Goal: Information Seeking & Learning: Learn about a topic

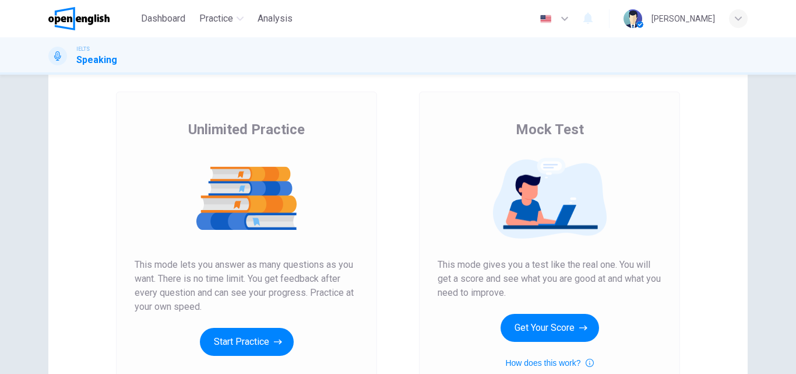
scroll to position [117, 0]
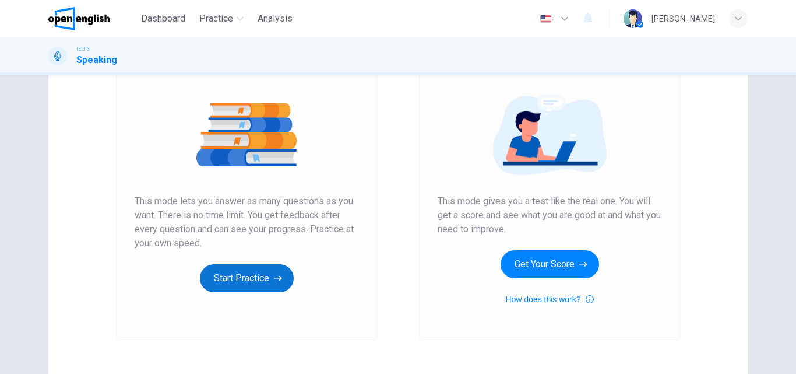
click at [248, 274] on button "Start Practice" at bounding box center [247, 278] width 94 height 28
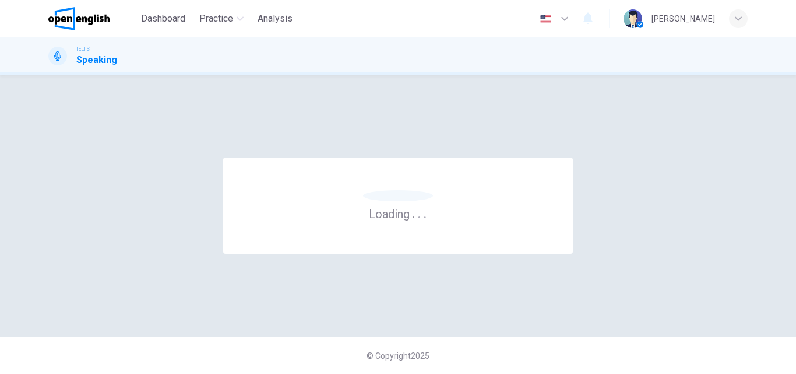
scroll to position [0, 0]
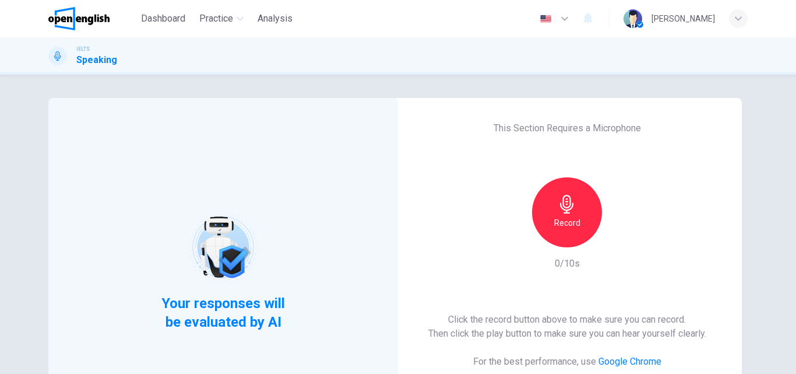
click at [554, 205] on div "Record" at bounding box center [567, 212] width 70 height 70
click at [623, 238] on icon "button" at bounding box center [621, 238] width 12 height 12
click at [620, 234] on icon "button" at bounding box center [621, 238] width 8 height 9
click at [620, 234] on icon "button" at bounding box center [621, 238] width 12 height 12
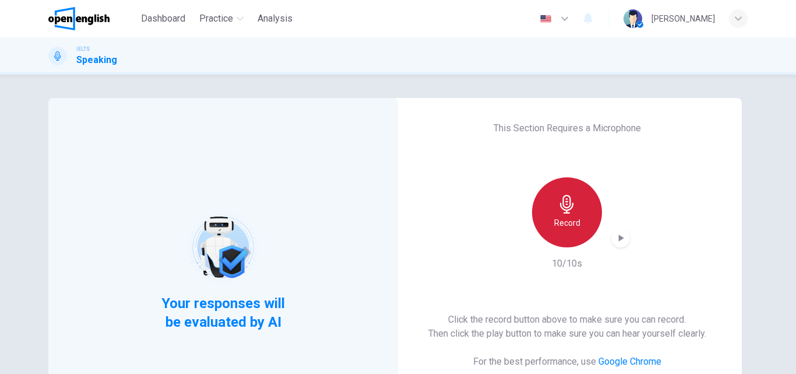
click at [560, 212] on icon "button" at bounding box center [567, 204] width 19 height 19
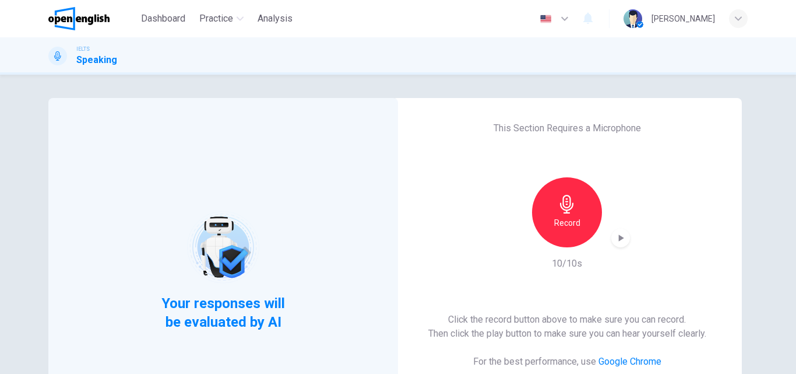
click at [601, 202] on div "Record" at bounding box center [567, 212] width 126 height 70
click at [619, 238] on icon "button" at bounding box center [621, 237] width 5 height 7
click at [568, 220] on h6 "Record" at bounding box center [567, 223] width 26 height 14
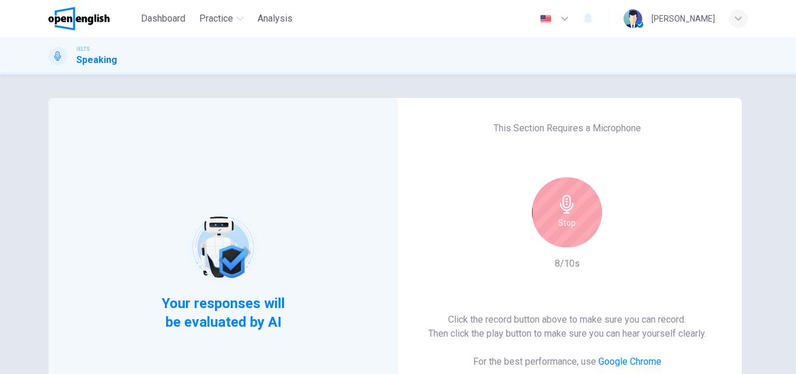
click at [575, 215] on div "Stop" at bounding box center [567, 212] width 70 height 70
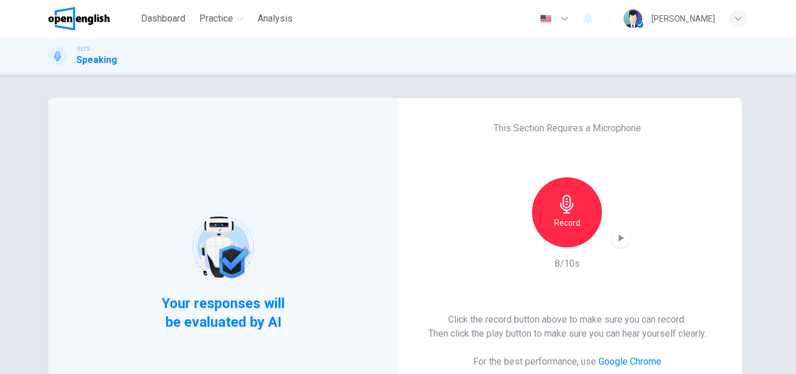
click at [619, 240] on icon "button" at bounding box center [621, 237] width 5 height 7
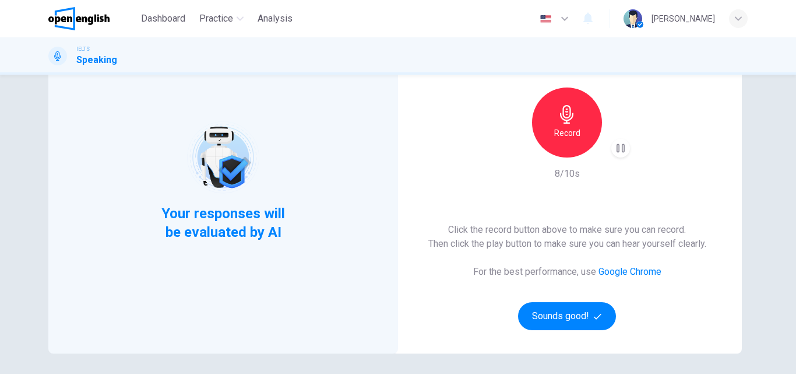
scroll to position [117, 0]
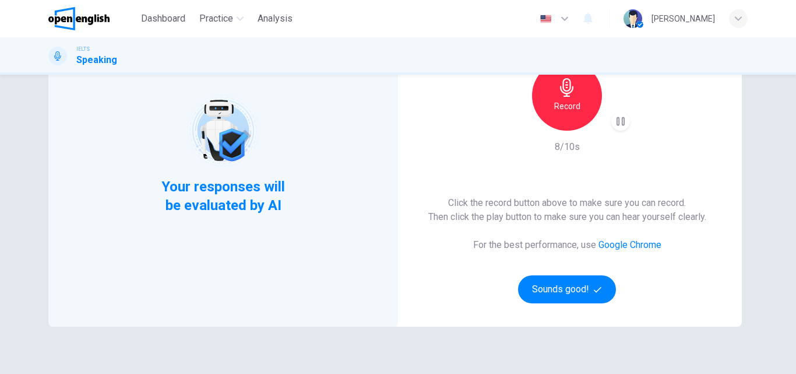
click at [638, 248] on link "Google Chrome" at bounding box center [630, 244] width 63 height 11
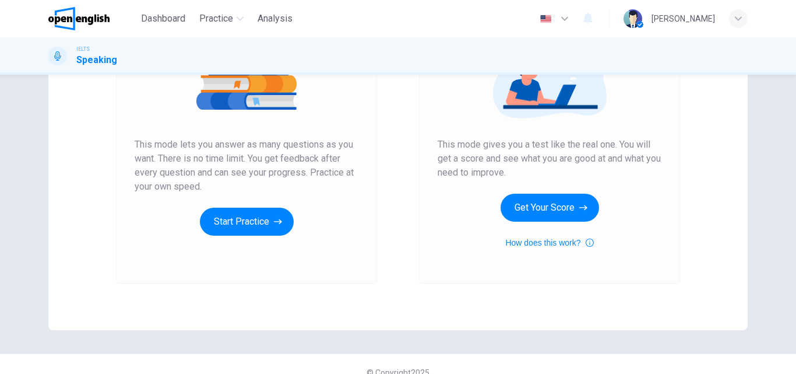
scroll to position [190, 0]
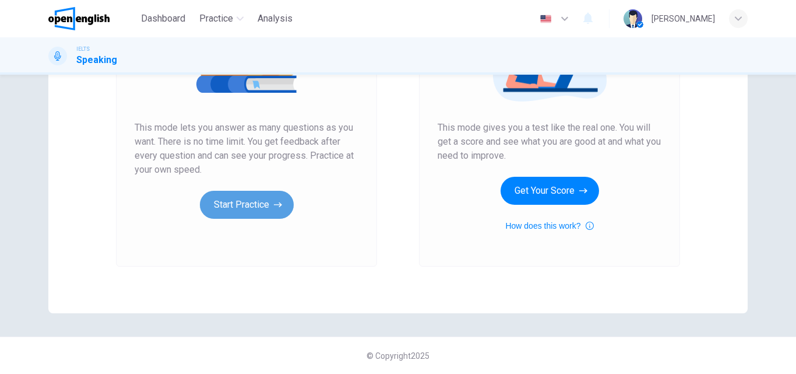
click at [214, 205] on button "Start Practice" at bounding box center [247, 205] width 94 height 28
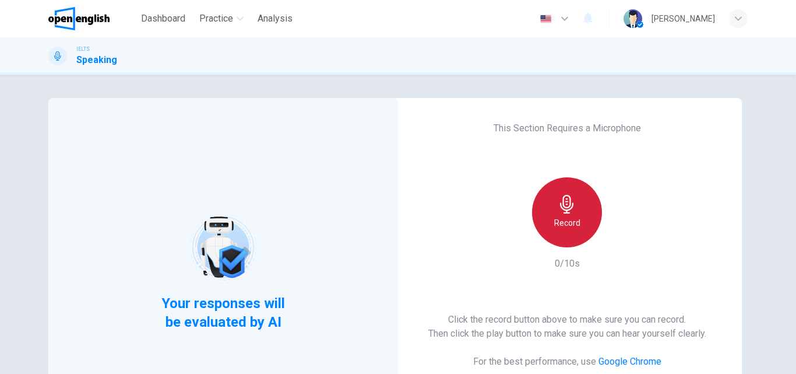
click at [565, 224] on h6 "Record" at bounding box center [567, 223] width 26 height 14
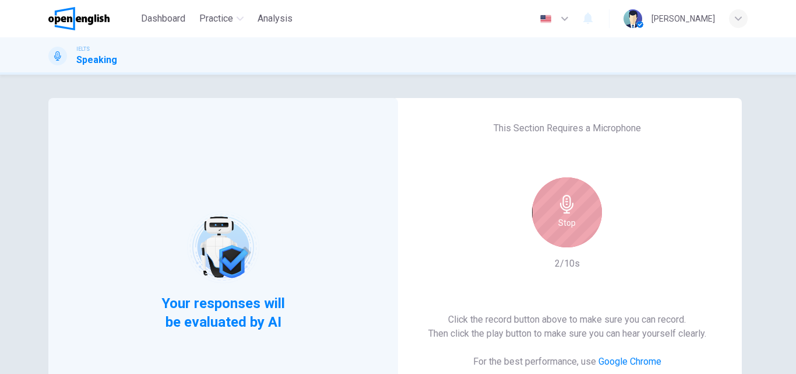
click at [565, 223] on h6 "Stop" at bounding box center [566, 223] width 17 height 14
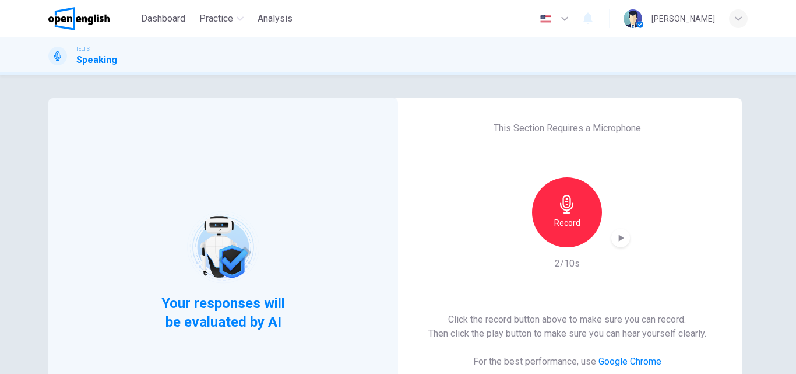
click at [621, 232] on icon "button" at bounding box center [621, 238] width 12 height 12
click at [579, 220] on div "Record" at bounding box center [567, 212] width 70 height 70
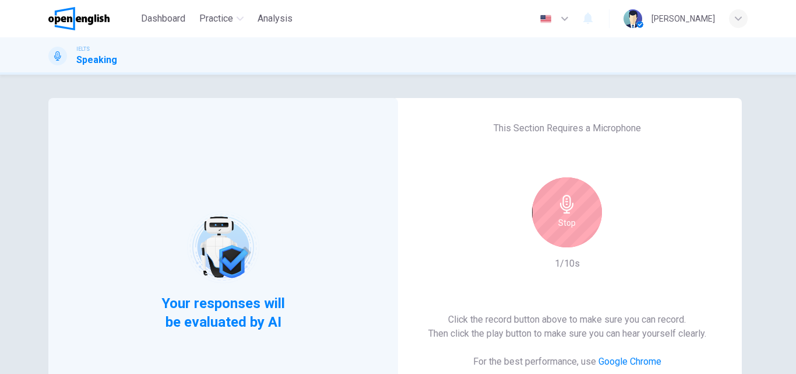
click at [579, 219] on div "Stop" at bounding box center [567, 212] width 70 height 70
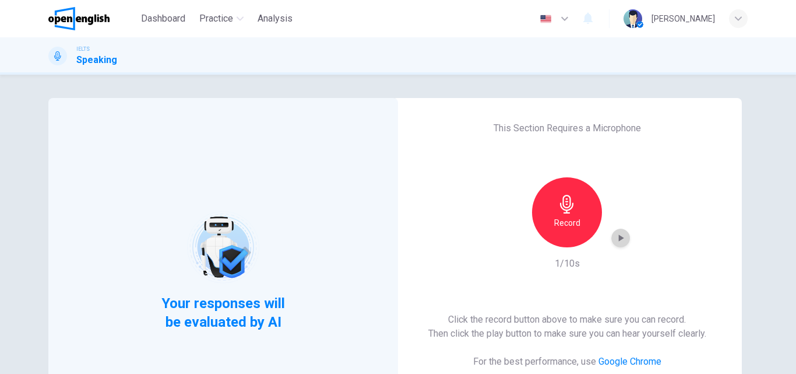
click at [619, 240] on icon "button" at bounding box center [621, 237] width 5 height 7
click at [343, 51] on div "IELTS Speaking" at bounding box center [398, 56] width 737 height 22
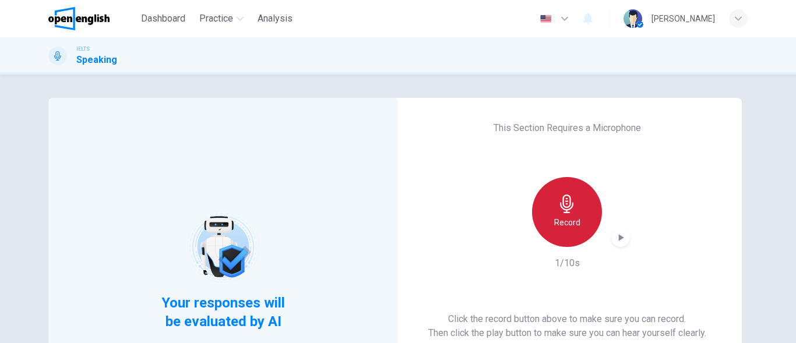
click at [558, 221] on h6 "Record" at bounding box center [567, 223] width 26 height 14
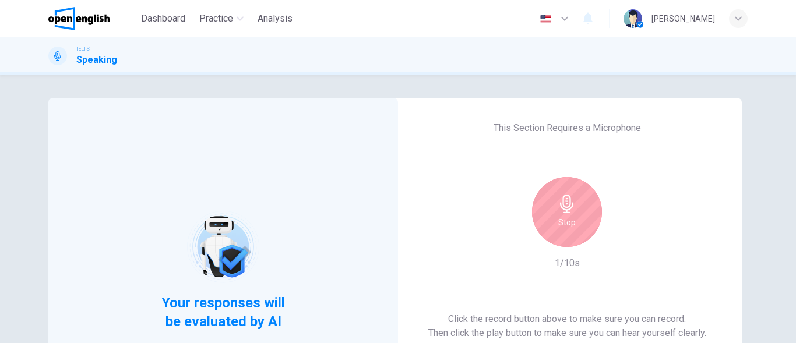
click at [558, 221] on h6 "Stop" at bounding box center [566, 223] width 17 height 14
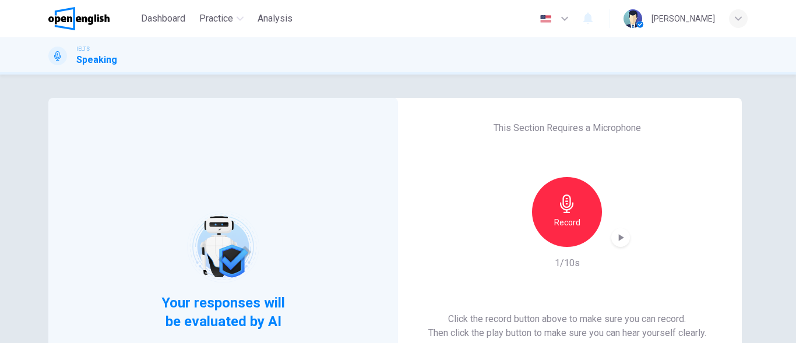
click at [622, 233] on icon "button" at bounding box center [621, 238] width 12 height 12
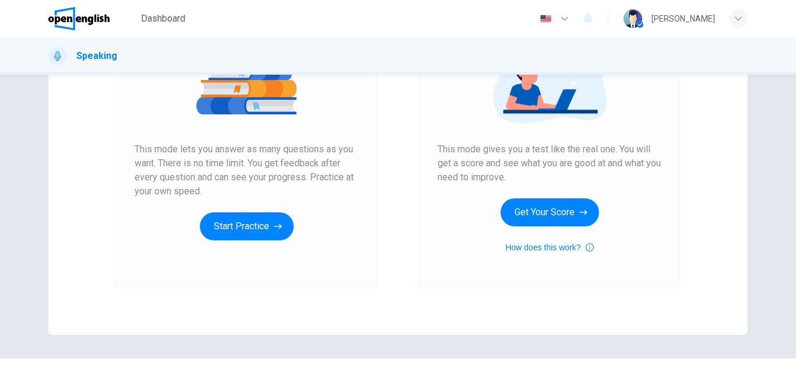
scroll to position [175, 0]
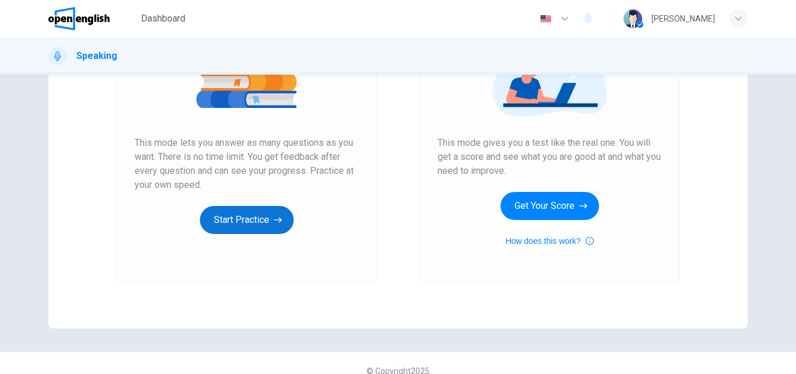
click at [212, 225] on button "Start Practice" at bounding box center [247, 220] width 94 height 28
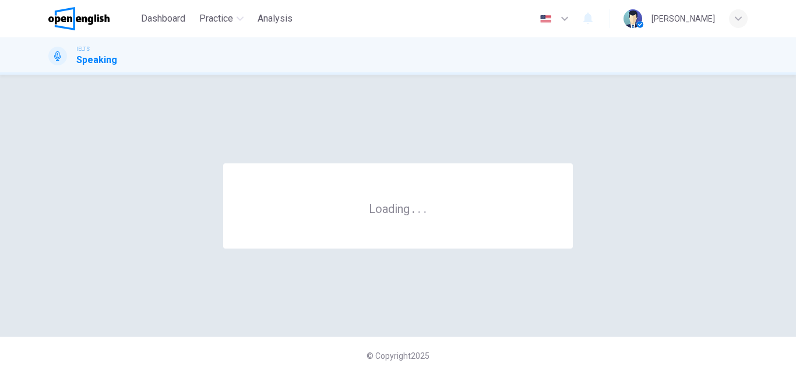
scroll to position [0, 0]
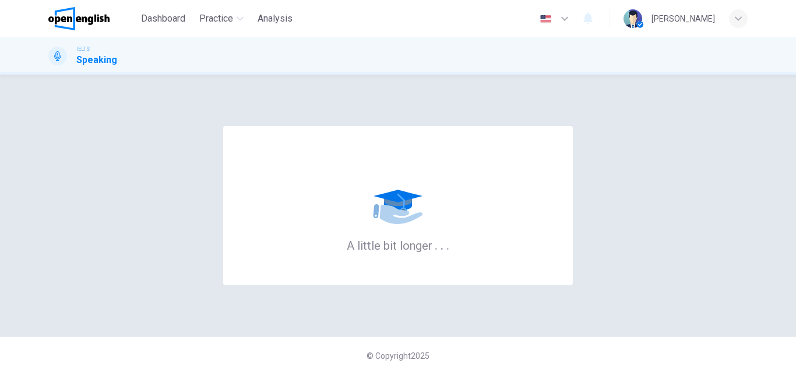
click at [744, 20] on div "button" at bounding box center [738, 18] width 19 height 19
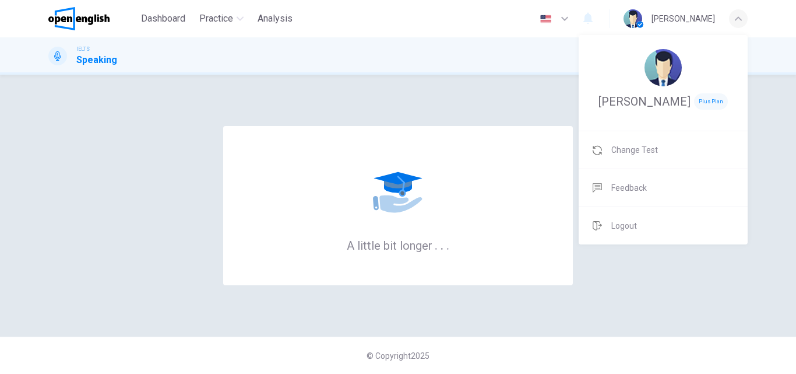
click at [106, 206] on div at bounding box center [398, 187] width 796 height 374
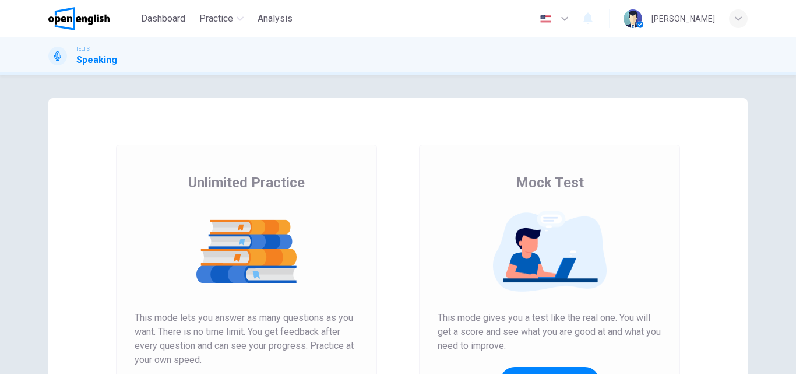
scroll to position [190, 0]
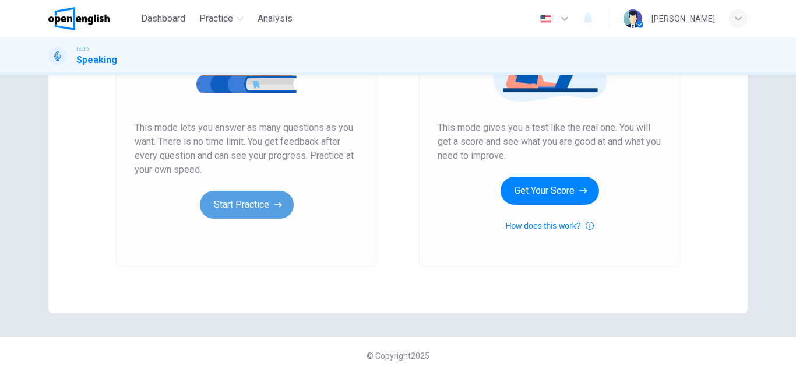
click at [227, 203] on button "Start Practice" at bounding box center [247, 205] width 94 height 28
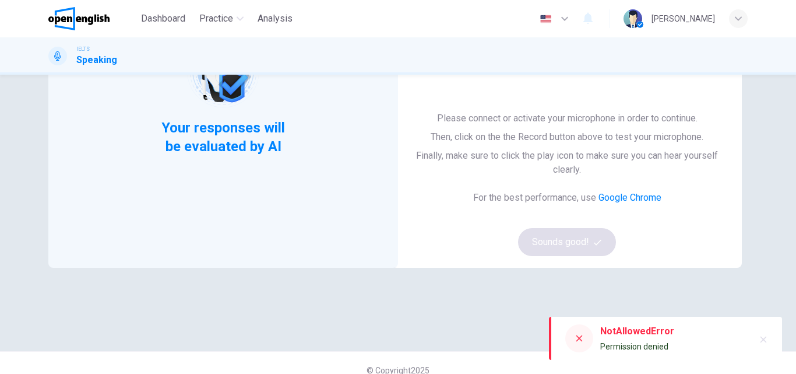
scroll to position [190, 0]
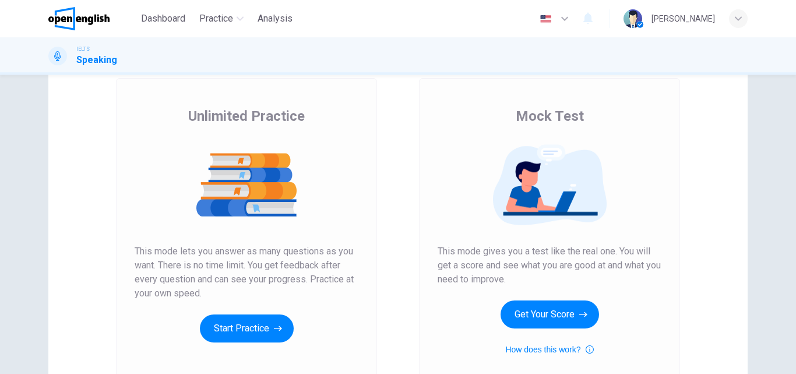
scroll to position [175, 0]
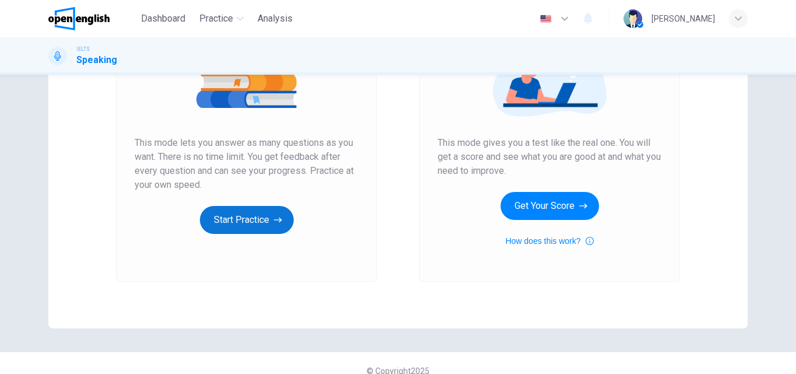
click at [235, 222] on button "Start Practice" at bounding box center [247, 220] width 94 height 28
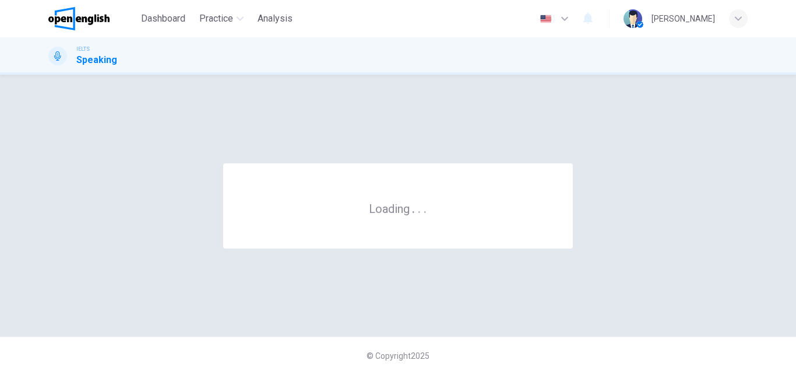
scroll to position [0, 0]
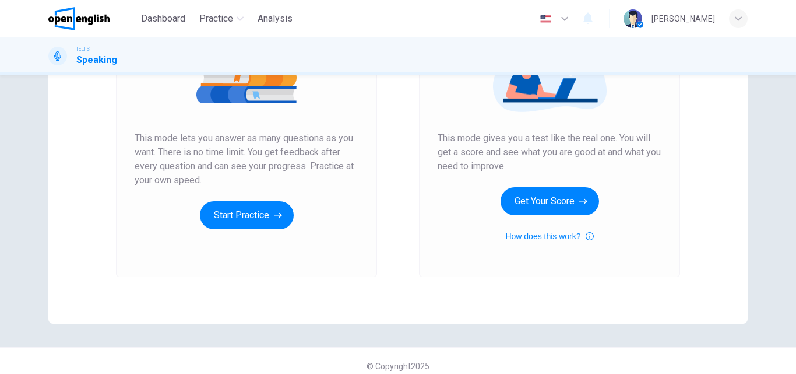
scroll to position [190, 0]
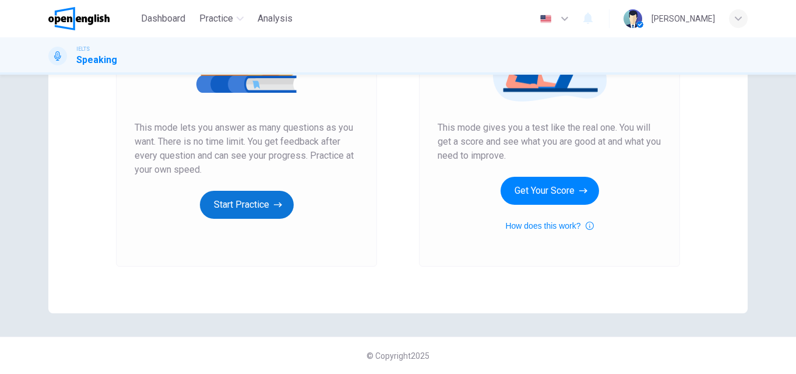
click at [259, 205] on button "Start Practice" at bounding box center [247, 205] width 94 height 28
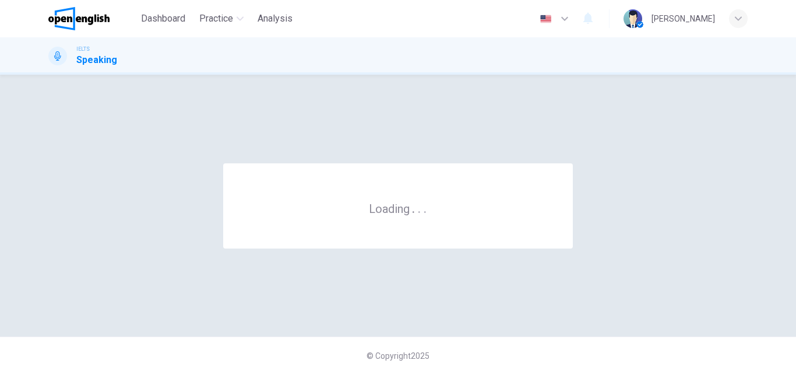
scroll to position [0, 0]
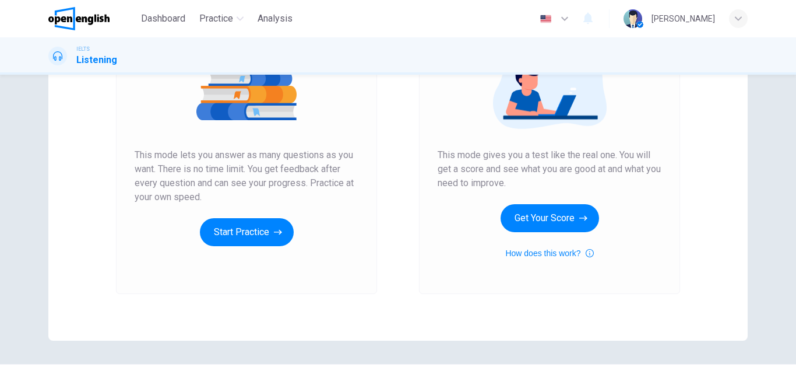
scroll to position [175, 0]
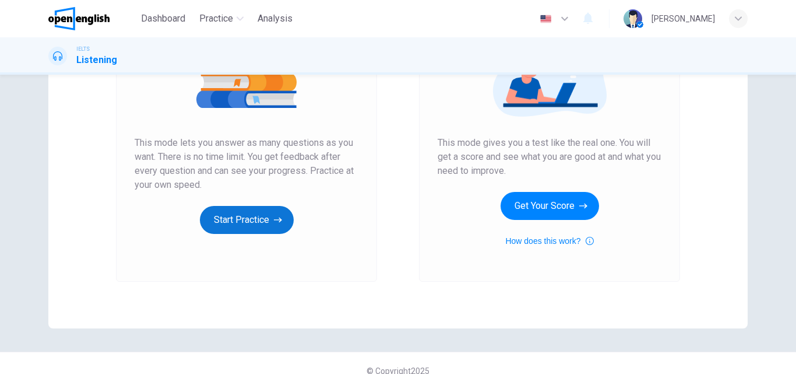
click at [236, 222] on button "Start Practice" at bounding box center [247, 220] width 94 height 28
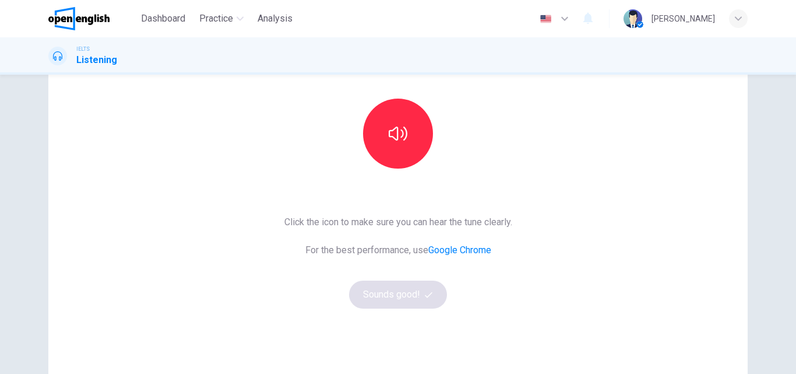
scroll to position [117, 0]
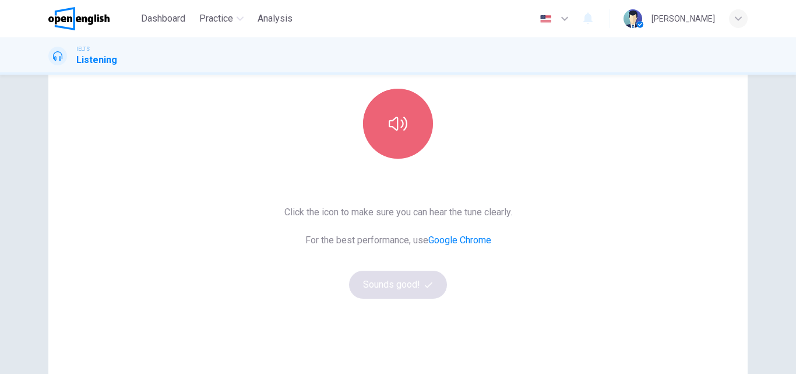
click at [412, 125] on button "button" at bounding box center [398, 124] width 70 height 70
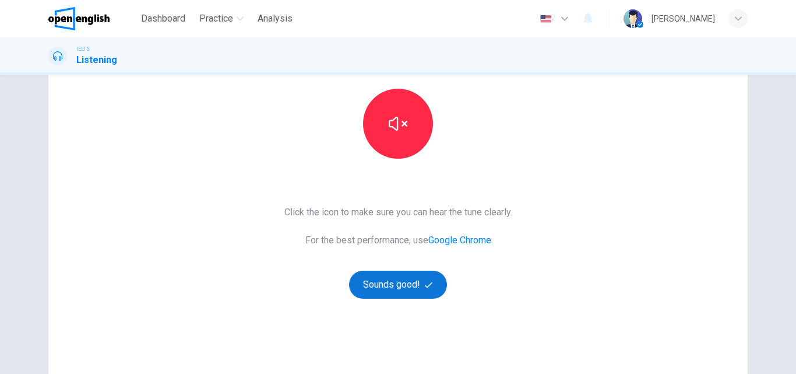
click at [381, 282] on button "Sounds good!" at bounding box center [398, 284] width 98 height 28
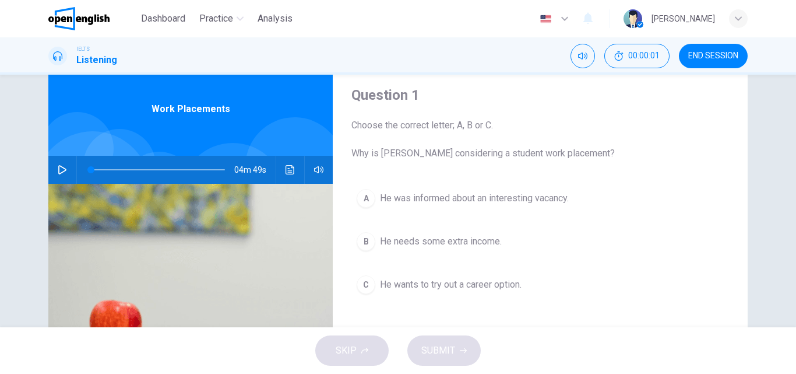
scroll to position [0, 0]
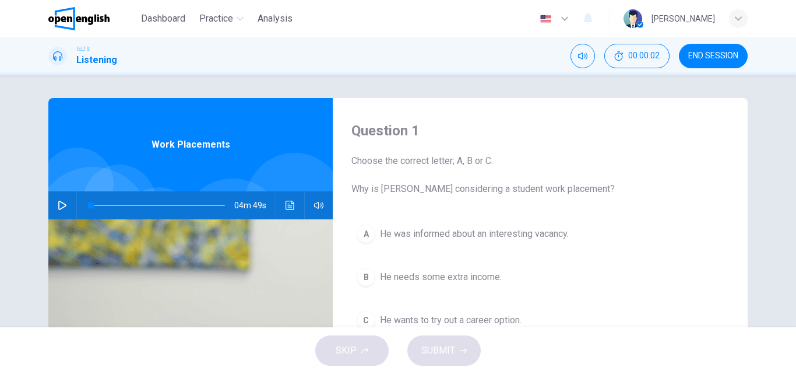
click at [59, 201] on icon "button" at bounding box center [62, 205] width 9 height 9
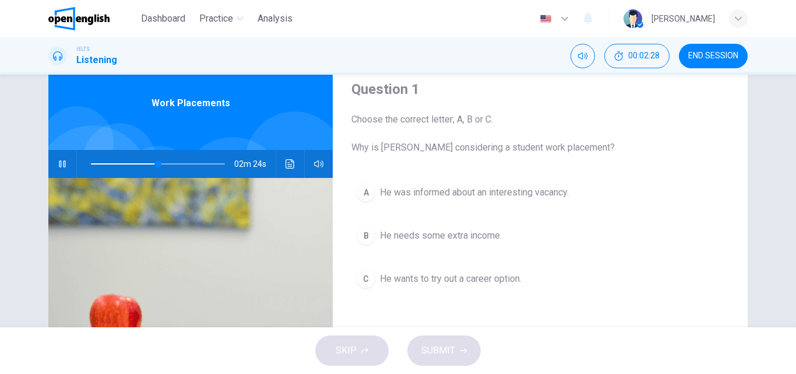
scroll to position [24, 0]
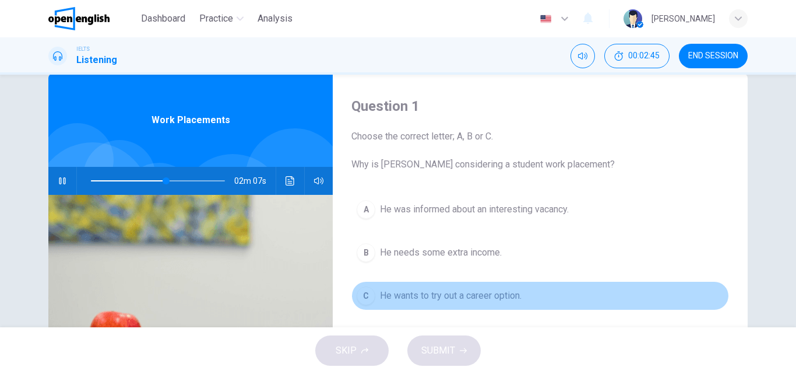
click at [401, 302] on span "He wants to try out a career option." at bounding box center [451, 296] width 142 height 14
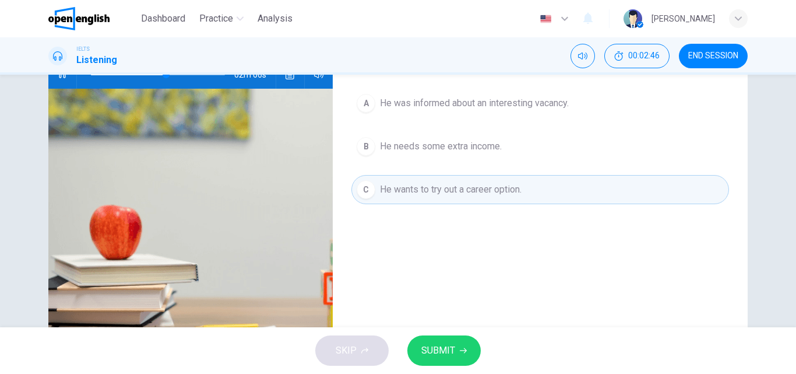
scroll to position [141, 0]
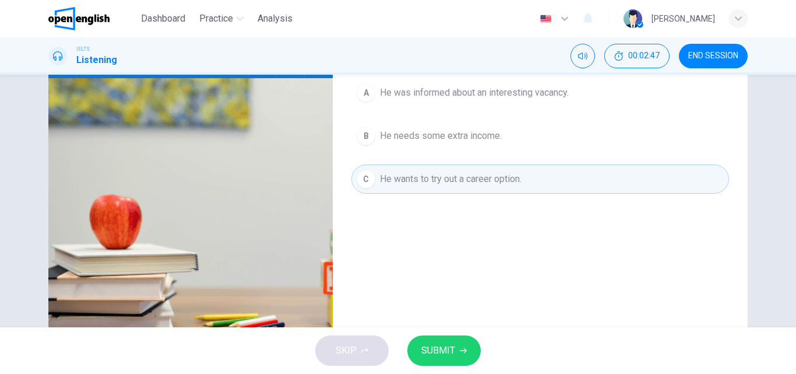
click at [437, 344] on span "SUBMIT" at bounding box center [438, 350] width 34 height 16
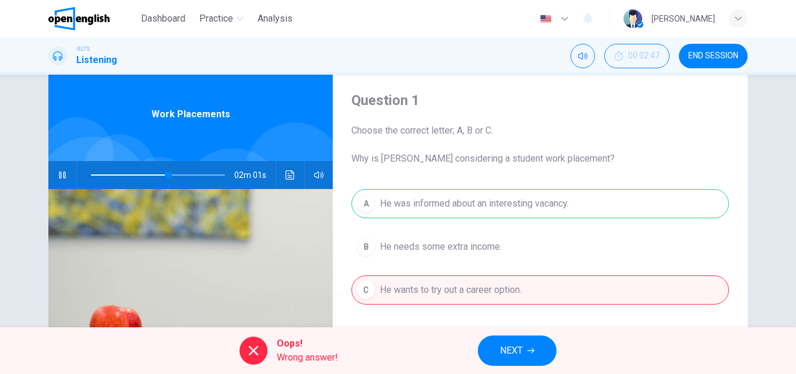
scroll to position [24, 0]
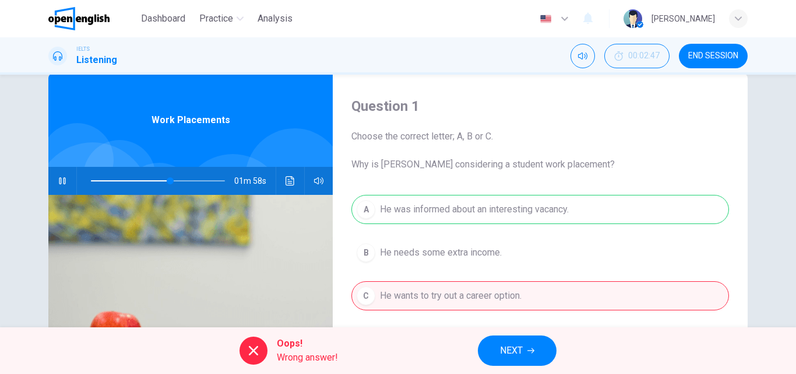
click at [515, 349] on span "NEXT" at bounding box center [511, 350] width 23 height 16
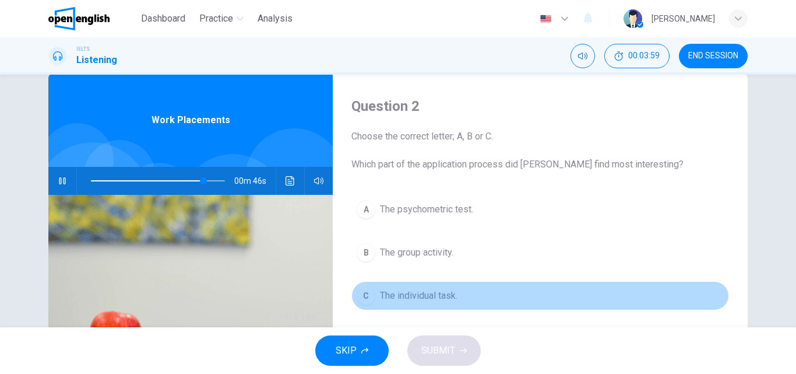
click at [425, 291] on span "The individual task." at bounding box center [419, 296] width 78 height 14
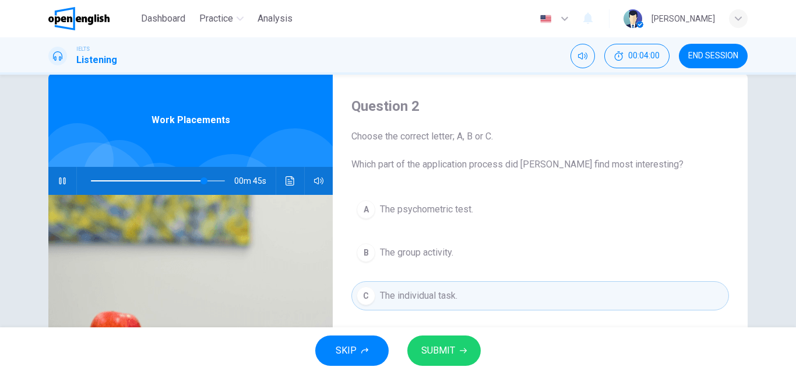
click at [435, 350] on span "SUBMIT" at bounding box center [438, 350] width 34 height 16
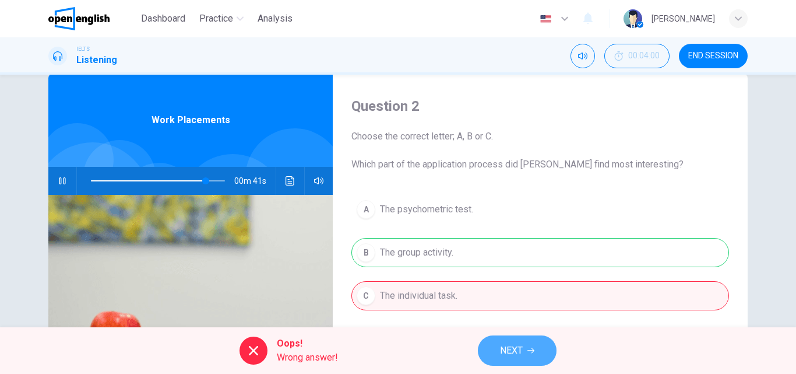
click at [498, 350] on button "NEXT" at bounding box center [517, 350] width 79 height 30
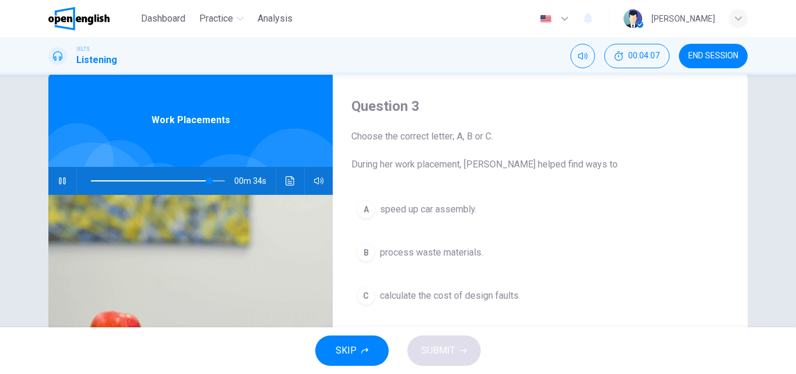
click at [443, 245] on button "B process waste materials." at bounding box center [541, 252] width 378 height 29
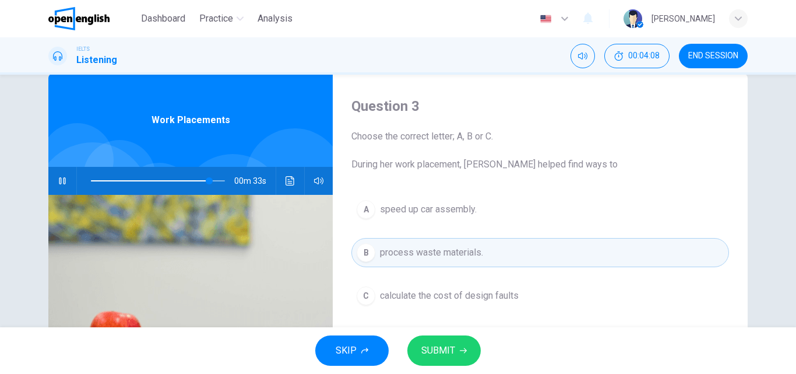
click at [434, 347] on span "SUBMIT" at bounding box center [438, 350] width 34 height 16
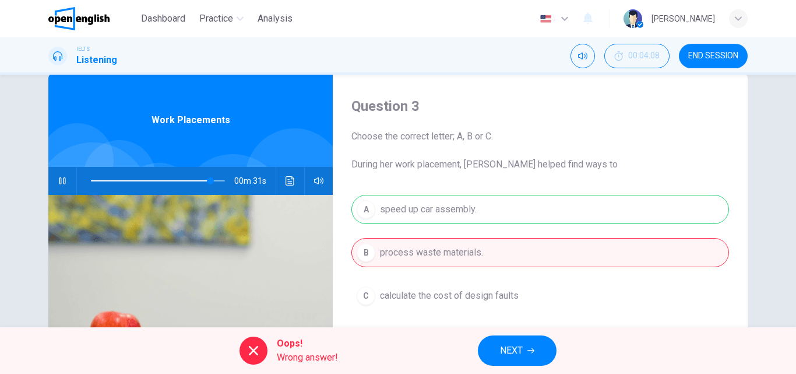
click at [511, 342] on span "NEXT" at bounding box center [511, 350] width 23 height 16
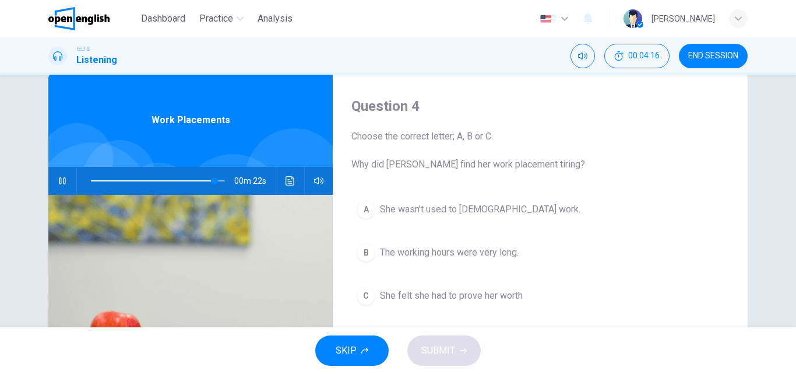
click at [519, 211] on button "A She wasn’t used to full-time work." at bounding box center [541, 209] width 378 height 29
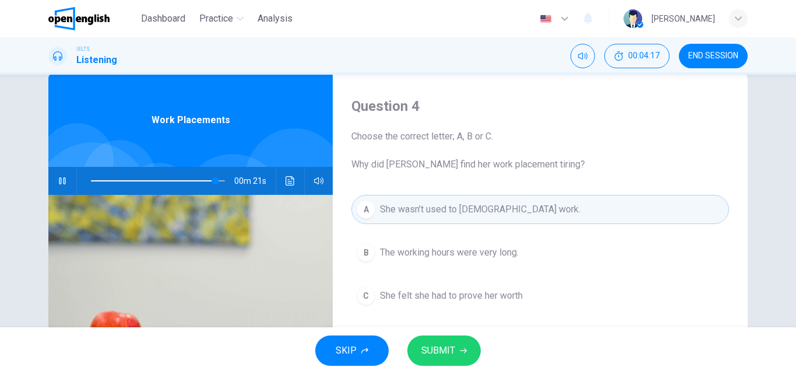
click at [428, 362] on button "SUBMIT" at bounding box center [443, 350] width 73 height 30
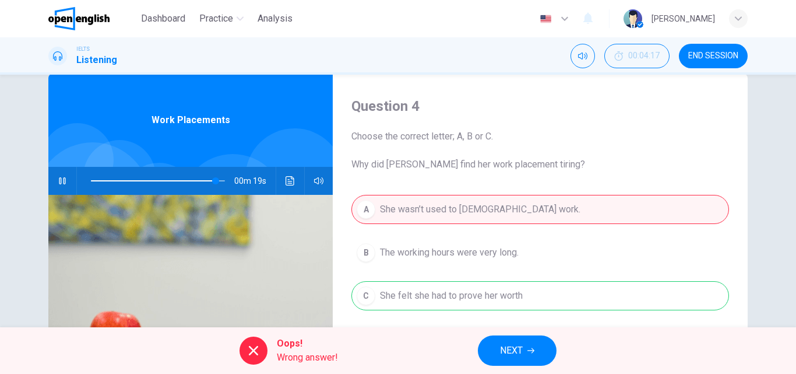
click at [511, 350] on span "NEXT" at bounding box center [511, 350] width 23 height 16
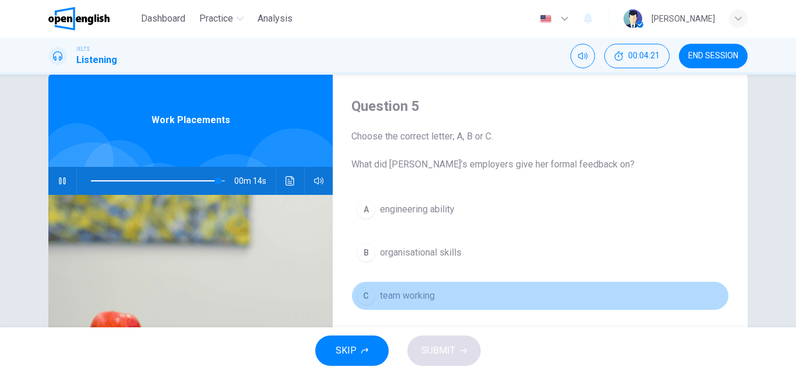
click at [407, 294] on span "team working" at bounding box center [407, 296] width 55 height 14
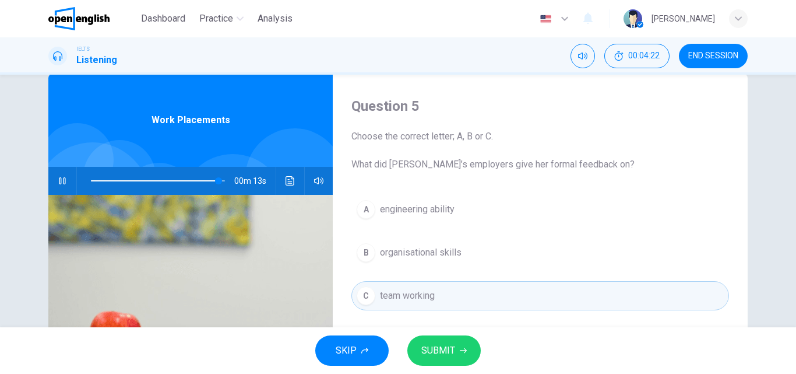
click at [458, 352] on button "SUBMIT" at bounding box center [443, 350] width 73 height 30
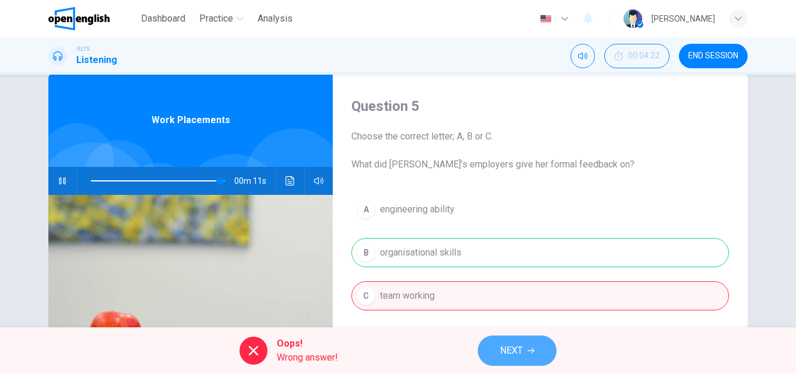
click at [512, 354] on span "NEXT" at bounding box center [511, 350] width 23 height 16
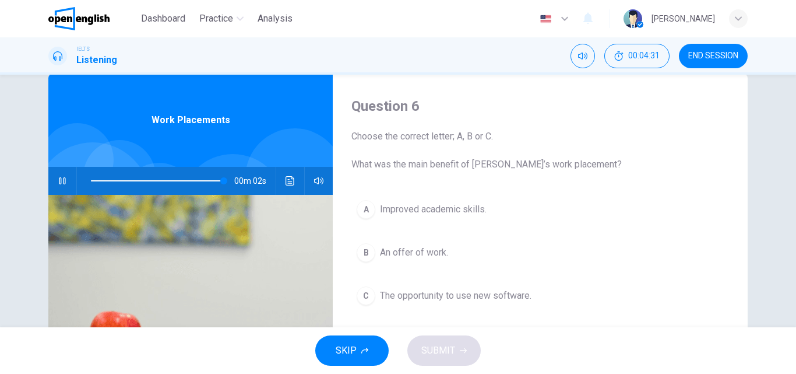
click at [463, 201] on button "A Improved academic skills." at bounding box center [541, 209] width 378 height 29
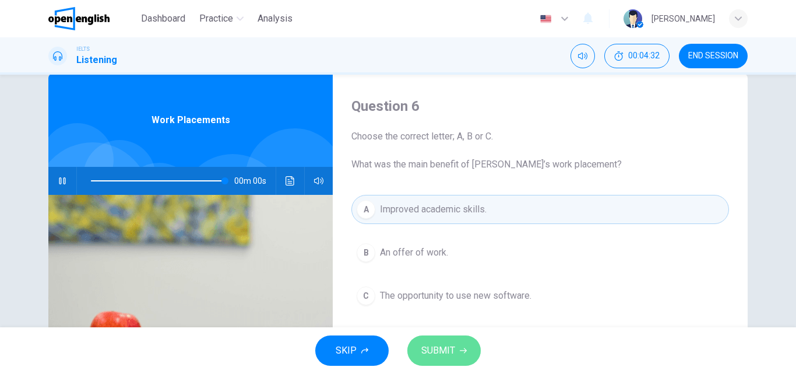
click at [454, 347] on span "SUBMIT" at bounding box center [438, 350] width 34 height 16
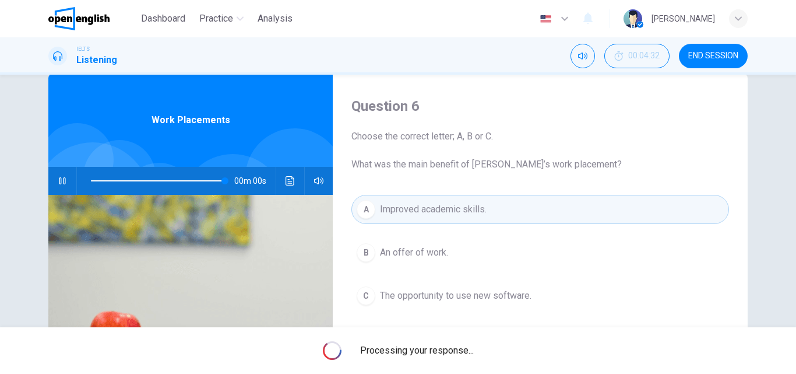
type input "*"
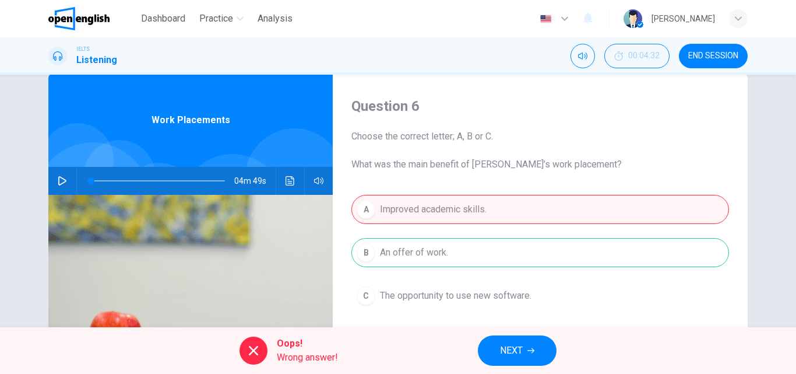
click at [533, 357] on button "NEXT" at bounding box center [517, 350] width 79 height 30
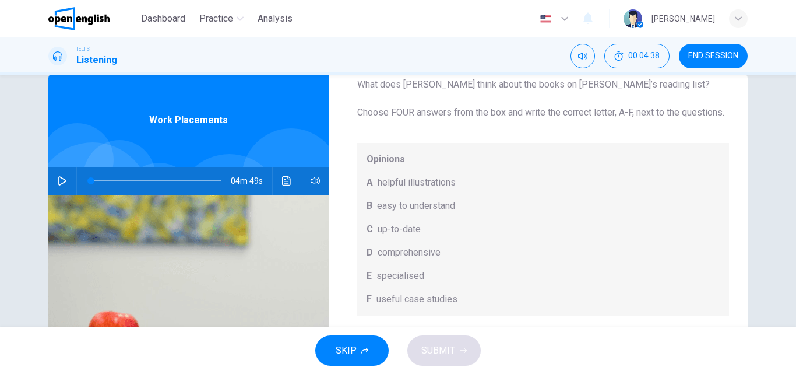
scroll to position [66, 0]
click at [392, 189] on div "Opinions A helpful illustrations B easy to understand C up-to-date D comprehens…" at bounding box center [543, 229] width 373 height 173
click at [392, 177] on span "helpful illustrations" at bounding box center [417, 182] width 78 height 14
click at [385, 302] on span "useful case studies" at bounding box center [417, 299] width 81 height 14
click at [362, 272] on div "Opinions A helpful illustrations B easy to understand C up-to-date D comprehens…" at bounding box center [543, 229] width 373 height 173
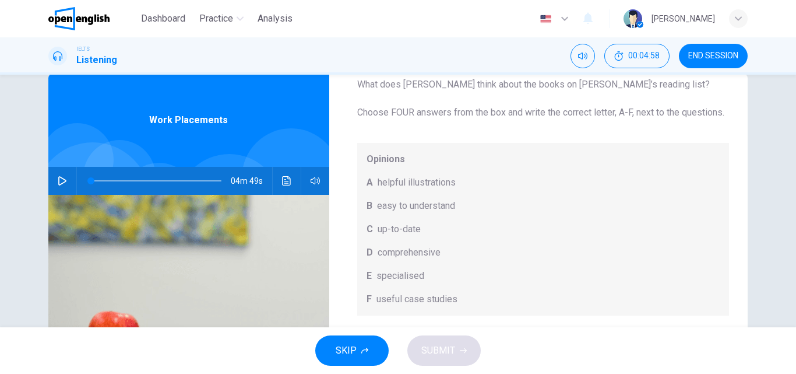
click at [360, 223] on div "Opinions A helpful illustrations B easy to understand C up-to-date D comprehens…" at bounding box center [543, 229] width 373 height 173
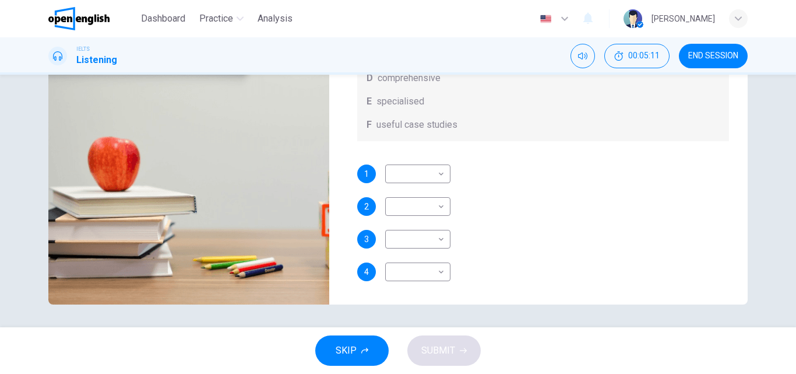
scroll to position [199, 0]
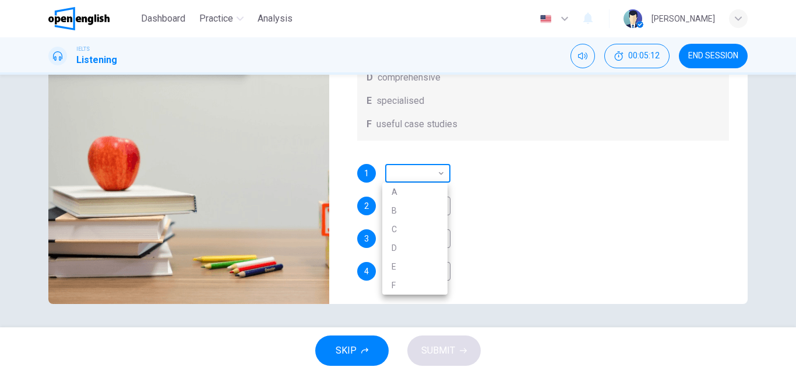
click at [440, 173] on body "This site uses cookies, as explained in our Privacy Policy . If you agree to th…" at bounding box center [398, 187] width 796 height 374
click at [418, 193] on li "A" at bounding box center [414, 191] width 65 height 19
type input "*"
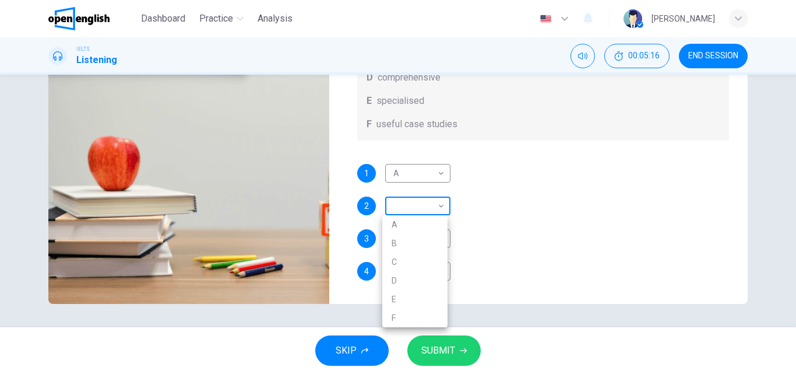
click at [442, 208] on body "This site uses cookies, as explained in our Privacy Policy . If you agree to th…" at bounding box center [398, 187] width 796 height 374
click at [395, 241] on li "B" at bounding box center [414, 243] width 65 height 19
type input "*"
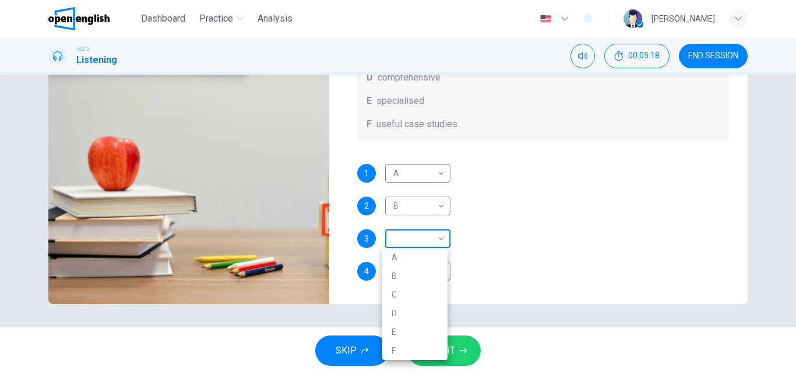
click at [441, 240] on body "This site uses cookies, as explained in our Privacy Policy . If you agree to th…" at bounding box center [398, 187] width 796 height 374
click at [399, 297] on li "C" at bounding box center [414, 294] width 65 height 19
type input "*"
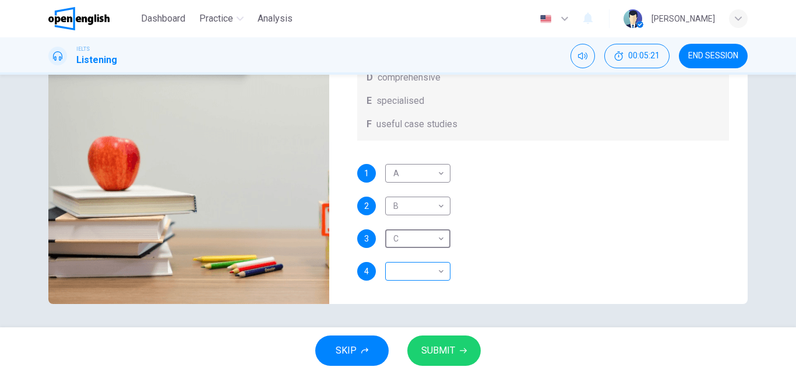
click at [439, 273] on body "This site uses cookies, as explained in our Privacy Policy . If you agree to th…" at bounding box center [398, 187] width 796 height 374
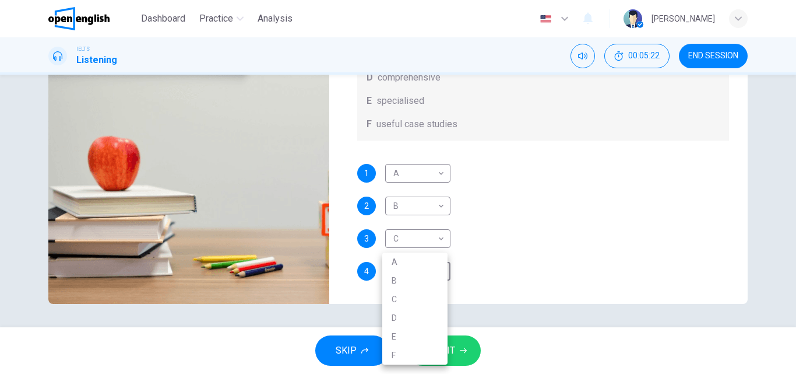
click at [396, 311] on li "D" at bounding box center [414, 317] width 65 height 19
type input "*"
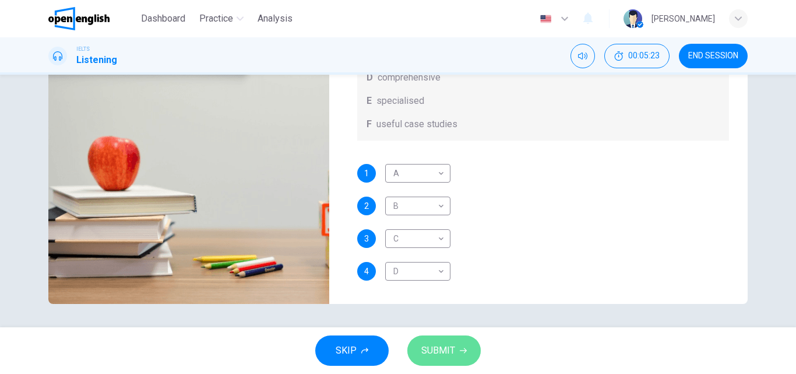
click at [429, 338] on button "SUBMIT" at bounding box center [443, 350] width 73 height 30
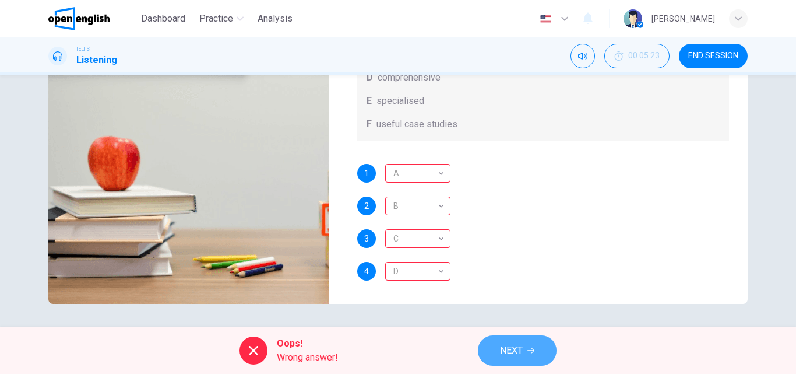
click at [509, 347] on span "NEXT" at bounding box center [511, 350] width 23 height 16
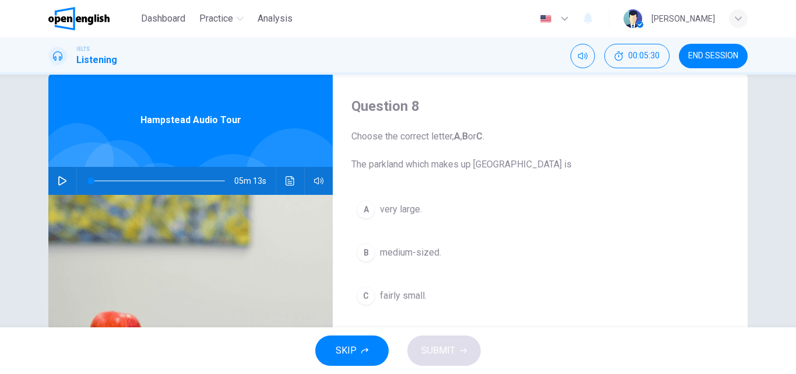
scroll to position [0, 0]
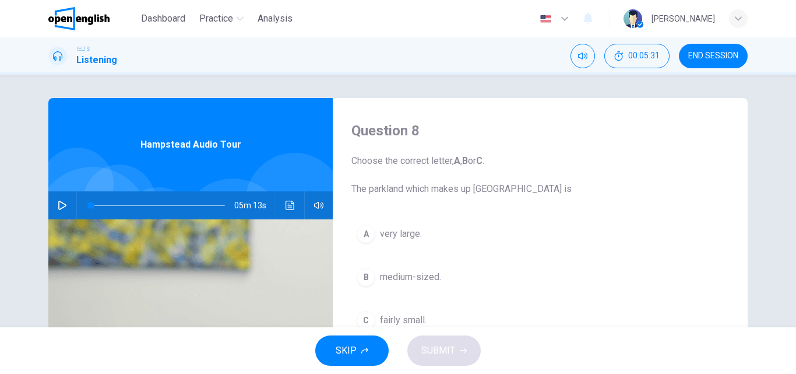
click at [705, 49] on button "END SESSION" at bounding box center [713, 56] width 69 height 24
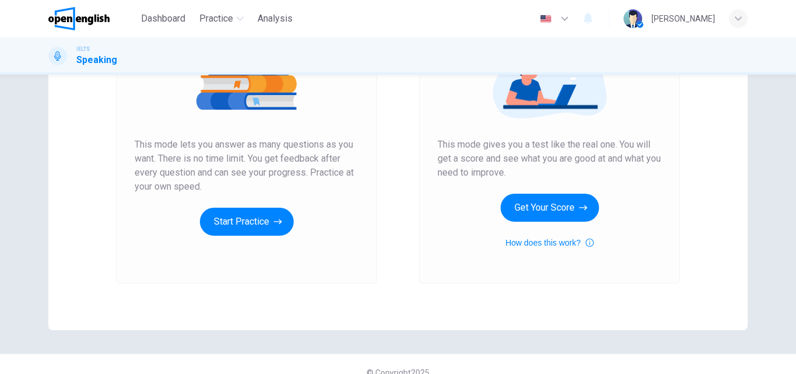
scroll to position [190, 0]
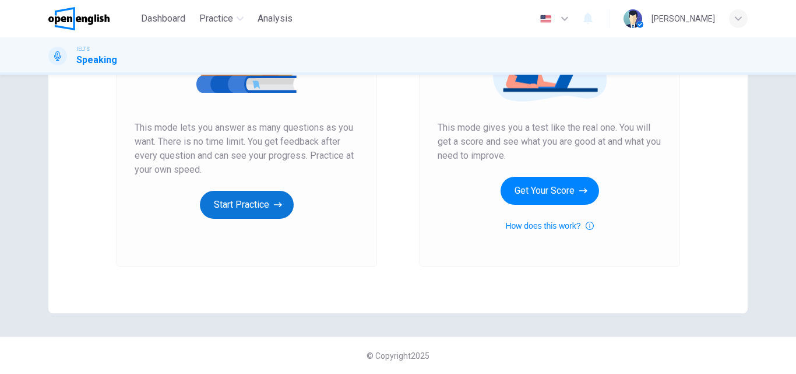
click at [239, 201] on button "Start Practice" at bounding box center [247, 205] width 94 height 28
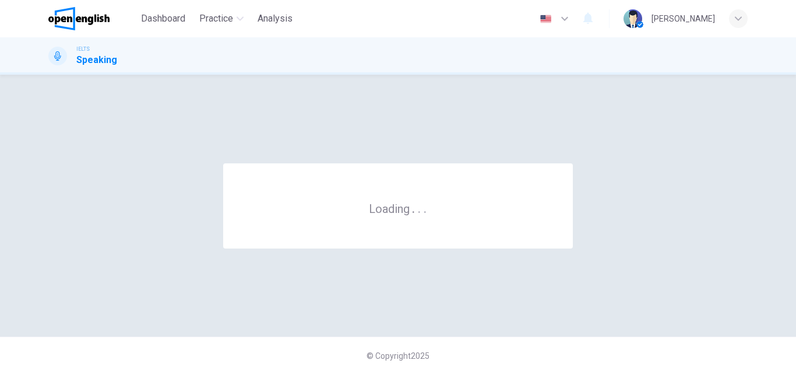
scroll to position [0, 0]
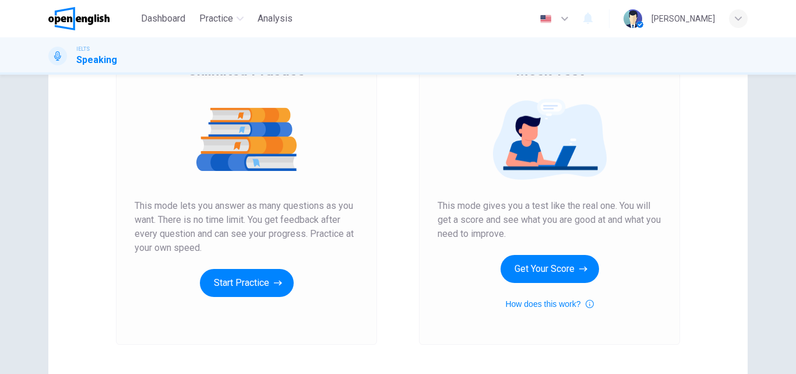
scroll to position [117, 0]
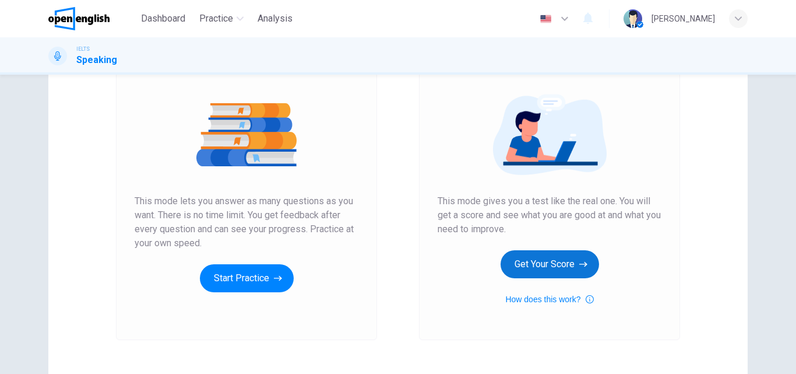
click at [541, 259] on button "Get Your Score" at bounding box center [550, 264] width 99 height 28
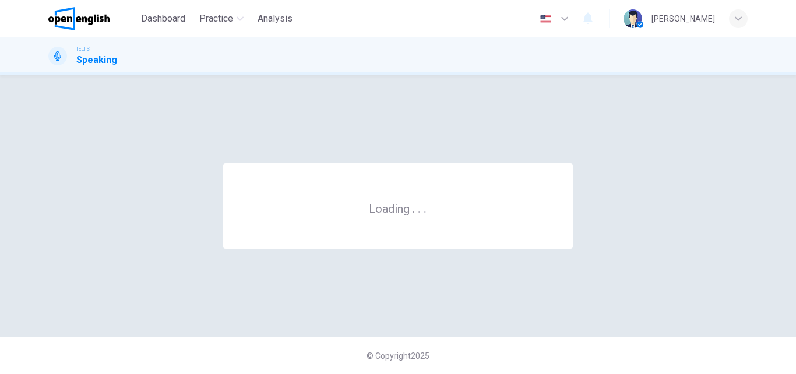
scroll to position [0, 0]
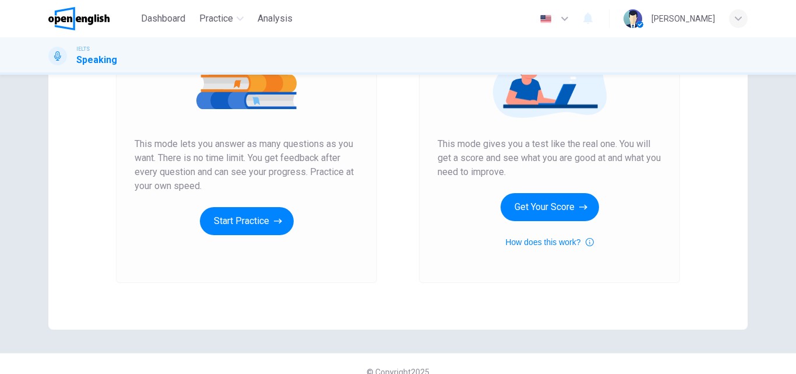
scroll to position [175, 0]
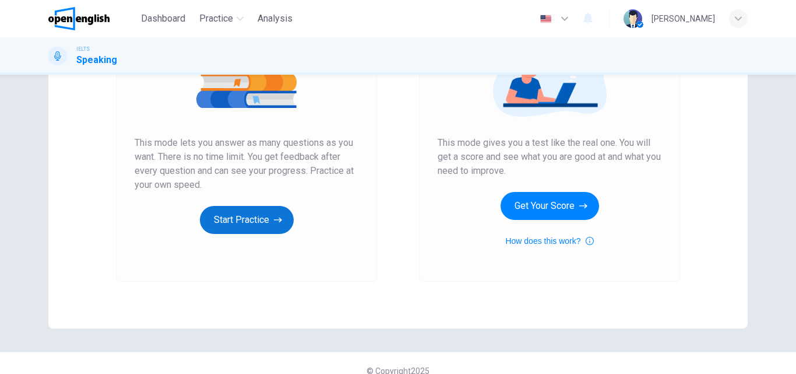
click at [227, 223] on button "Start Practice" at bounding box center [247, 220] width 94 height 28
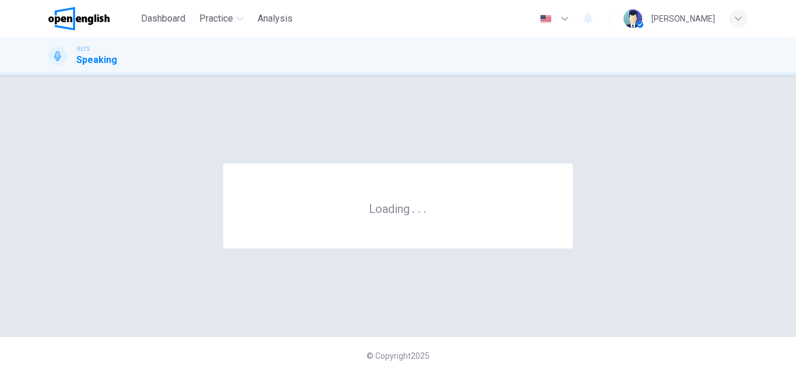
scroll to position [0, 0]
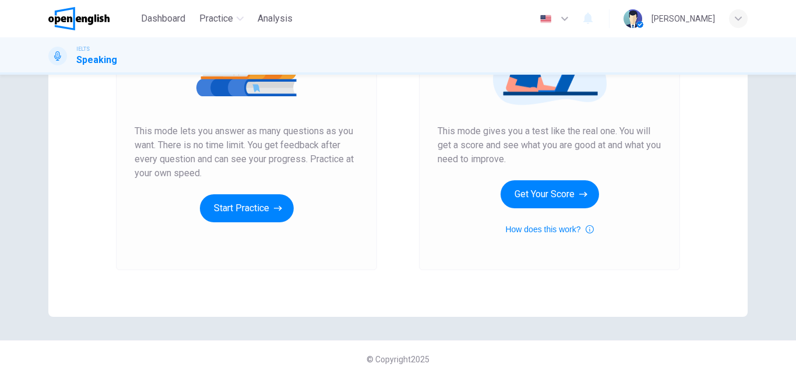
scroll to position [190, 0]
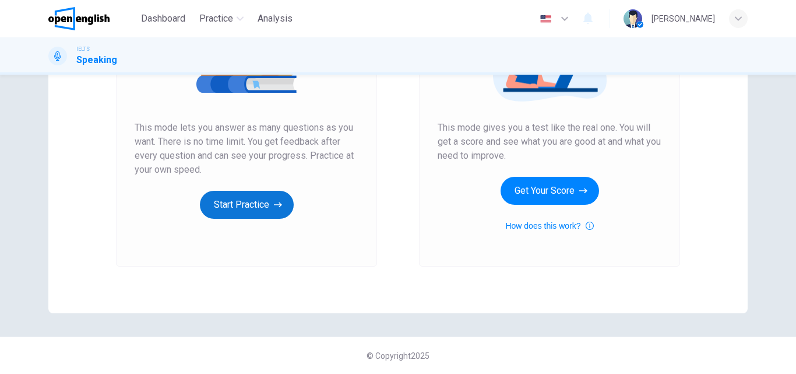
click at [251, 201] on button "Start Practice" at bounding box center [247, 205] width 94 height 28
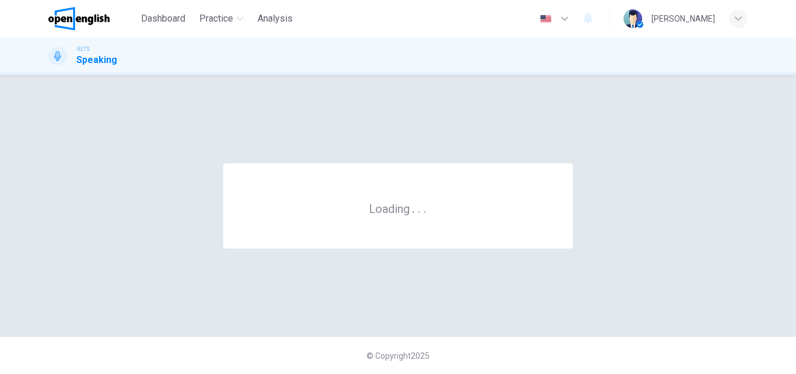
scroll to position [0, 0]
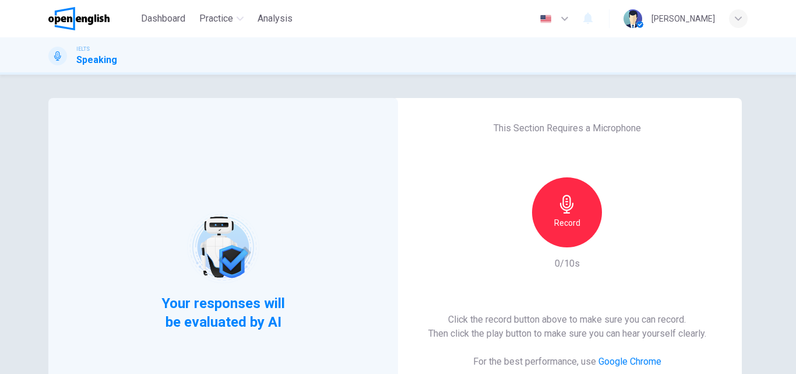
click at [564, 202] on icon "button" at bounding box center [567, 204] width 19 height 19
click at [621, 237] on icon "button" at bounding box center [621, 238] width 12 height 12
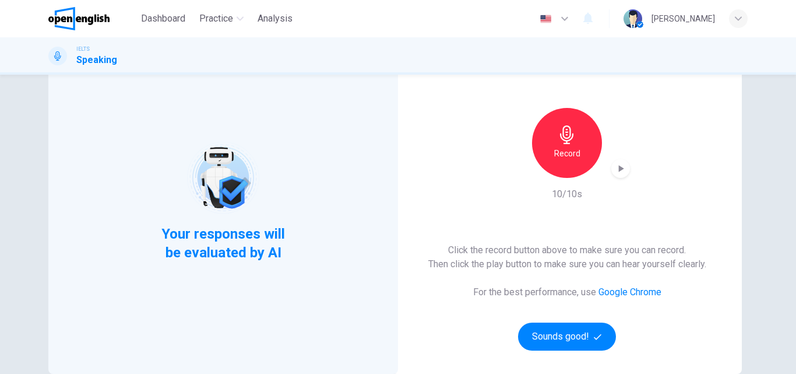
scroll to position [190, 0]
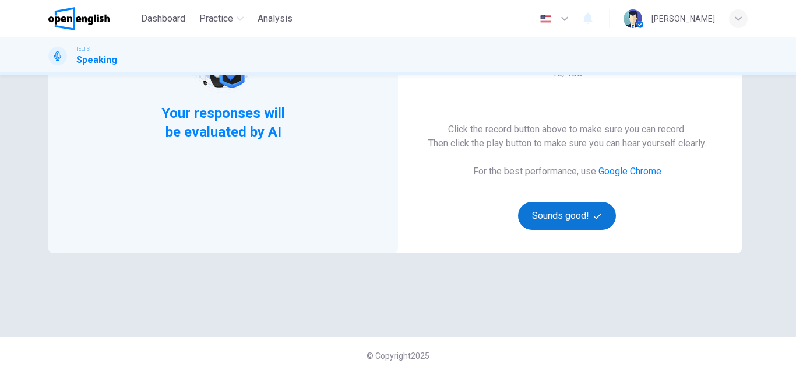
click at [550, 207] on button "Sounds good!" at bounding box center [567, 216] width 98 height 28
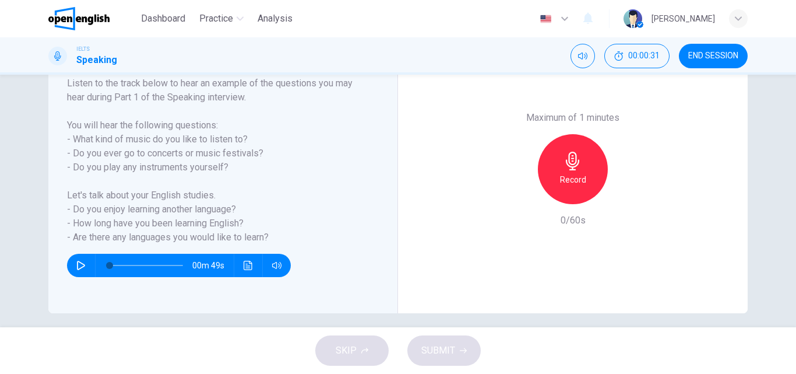
click at [76, 263] on icon "button" at bounding box center [80, 265] width 9 height 9
type input "*"
click at [571, 161] on icon "button" at bounding box center [573, 161] width 19 height 19
click at [431, 337] on button "SUBMIT" at bounding box center [443, 350] width 73 height 30
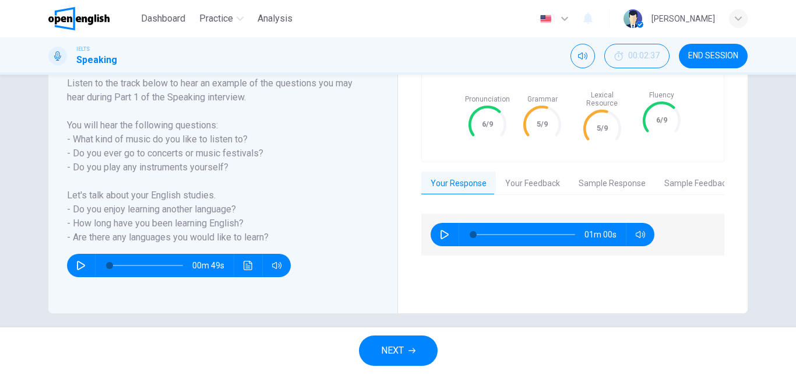
click at [543, 178] on button "Your Feedback" at bounding box center [532, 183] width 73 height 24
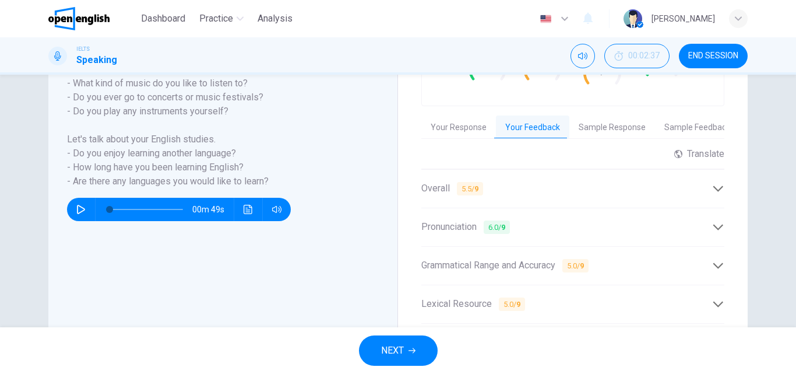
scroll to position [146, 0]
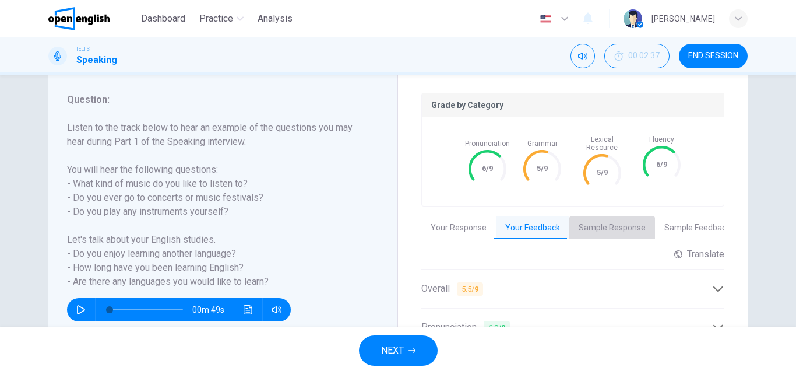
click at [615, 222] on button "Sample Response" at bounding box center [613, 228] width 86 height 24
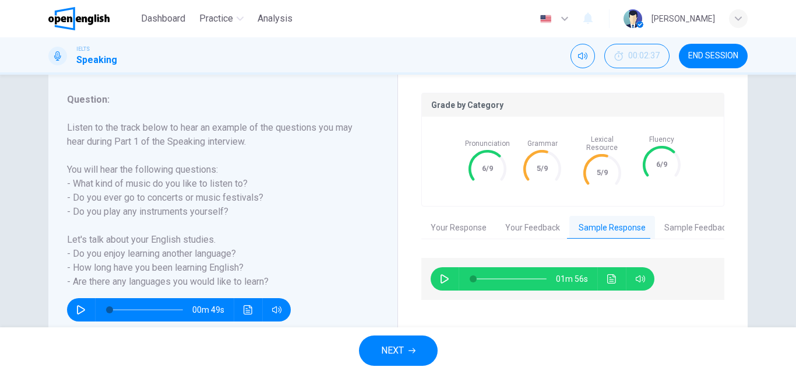
click at [444, 274] on icon "button" at bounding box center [444, 278] width 9 height 9
type input "*"
click at [676, 216] on button "Sample Feedback" at bounding box center [697, 228] width 85 height 24
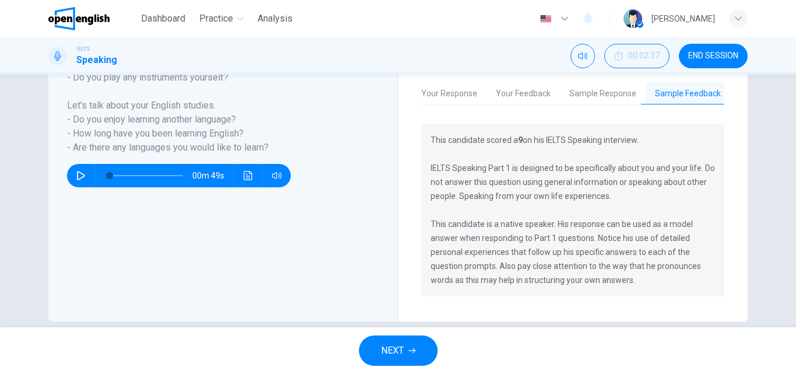
scroll to position [289, 0]
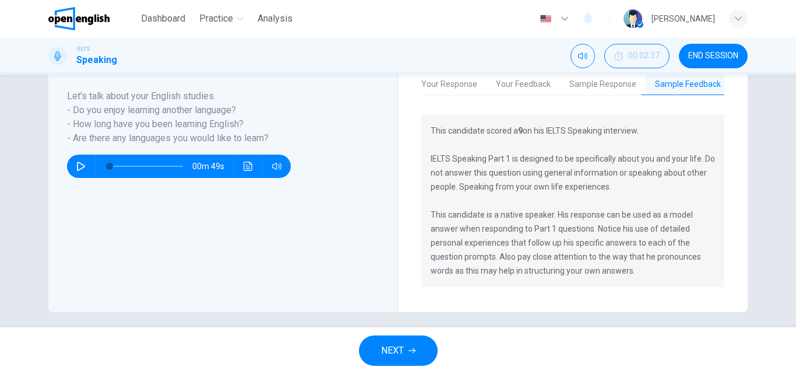
click at [400, 347] on span "NEXT" at bounding box center [392, 350] width 23 height 16
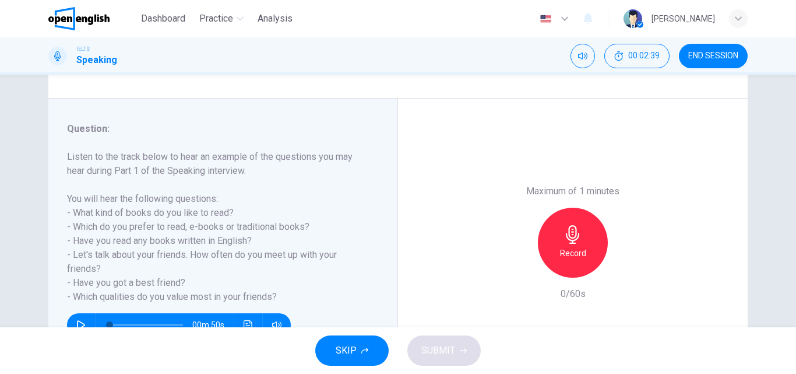
scroll to position [175, 0]
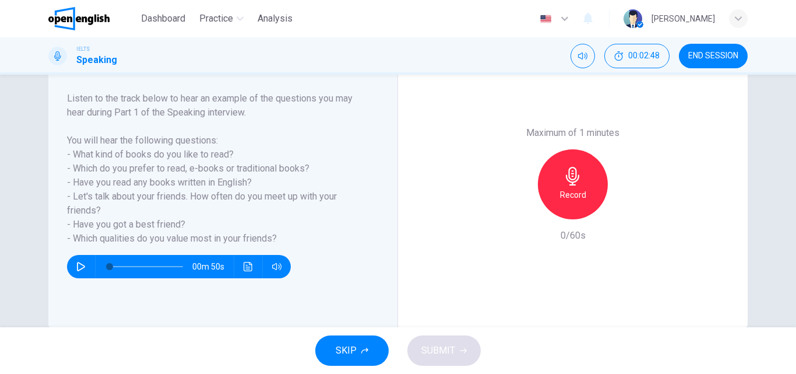
click at [77, 262] on icon "button" at bounding box center [80, 266] width 9 height 9
type input "*"
click at [576, 182] on icon "button" at bounding box center [573, 176] width 19 height 19
click at [441, 345] on span "SUBMIT" at bounding box center [438, 350] width 34 height 16
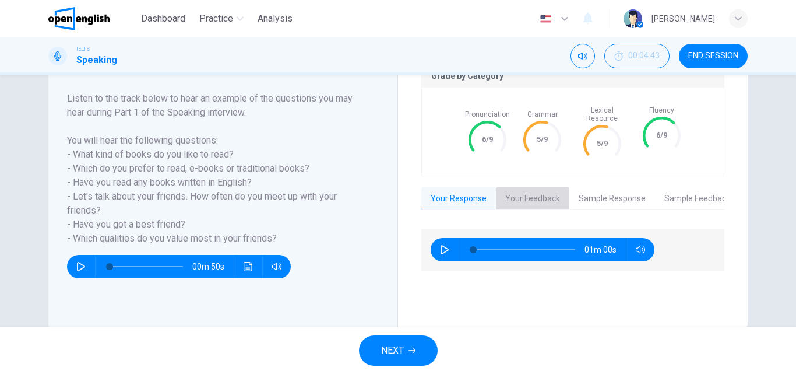
click at [523, 187] on button "Your Feedback" at bounding box center [532, 199] width 73 height 24
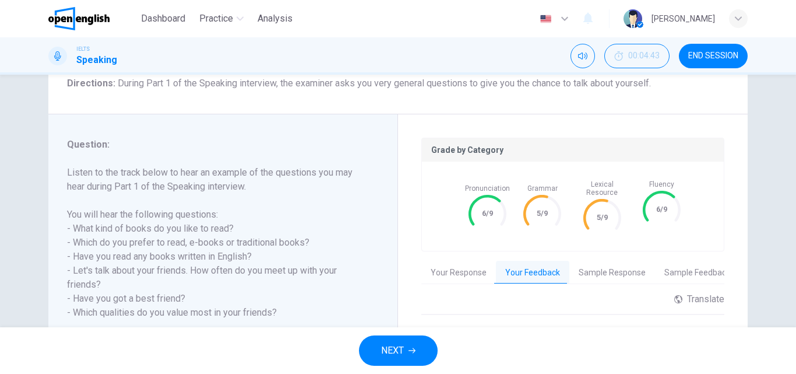
scroll to position [87, 0]
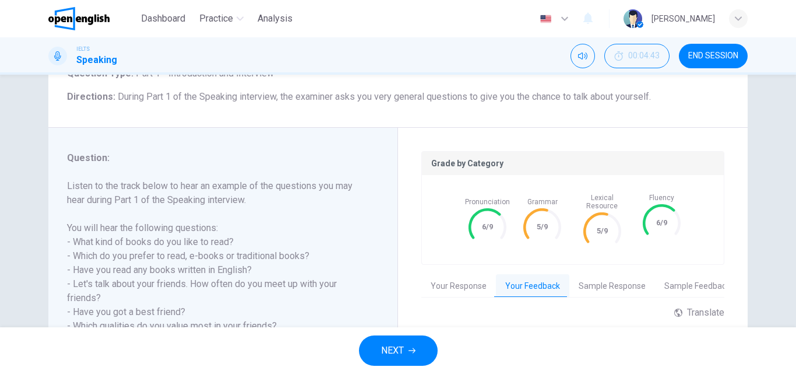
click at [455, 282] on button "Your Response" at bounding box center [458, 286] width 75 height 24
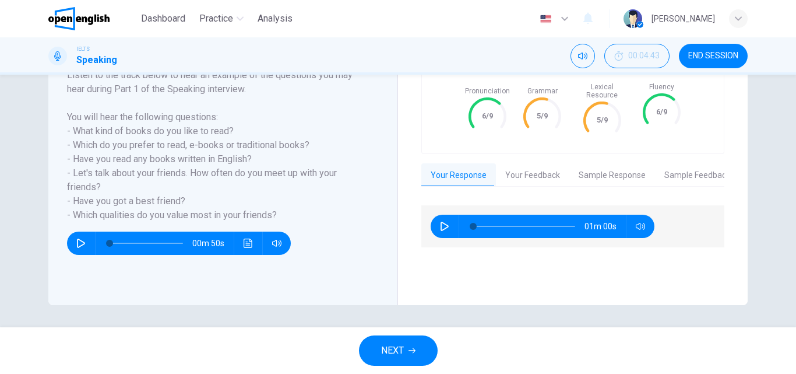
scroll to position [199, 0]
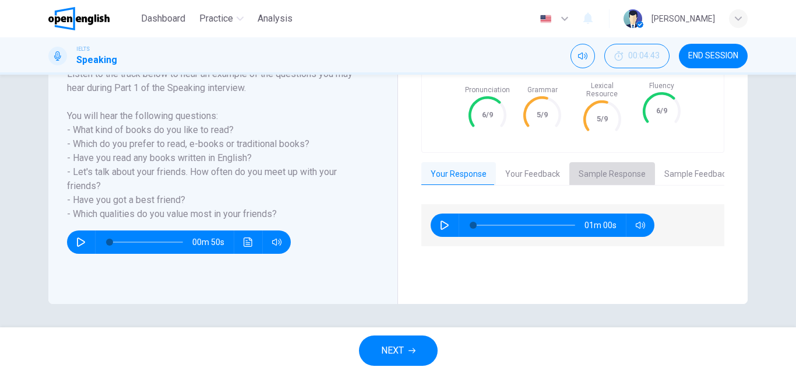
click at [593, 162] on button "Sample Response" at bounding box center [613, 174] width 86 height 24
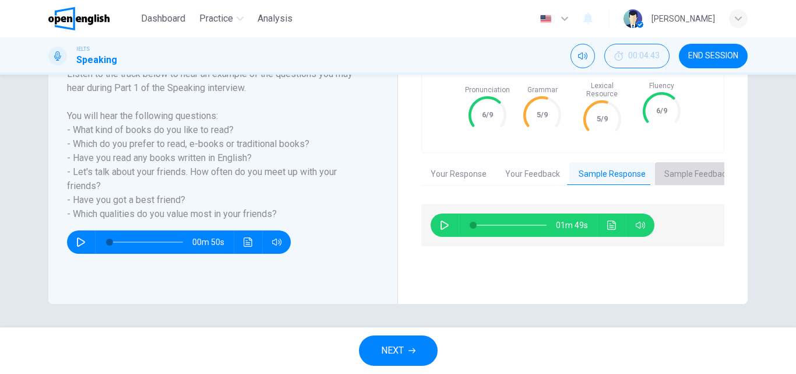
click at [671, 168] on button "Sample Feedback" at bounding box center [697, 174] width 85 height 24
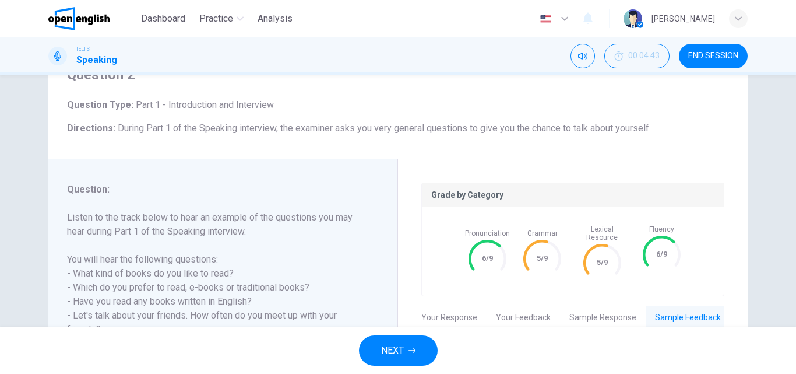
scroll to position [0, 0]
